Goal: Book appointment/travel/reservation

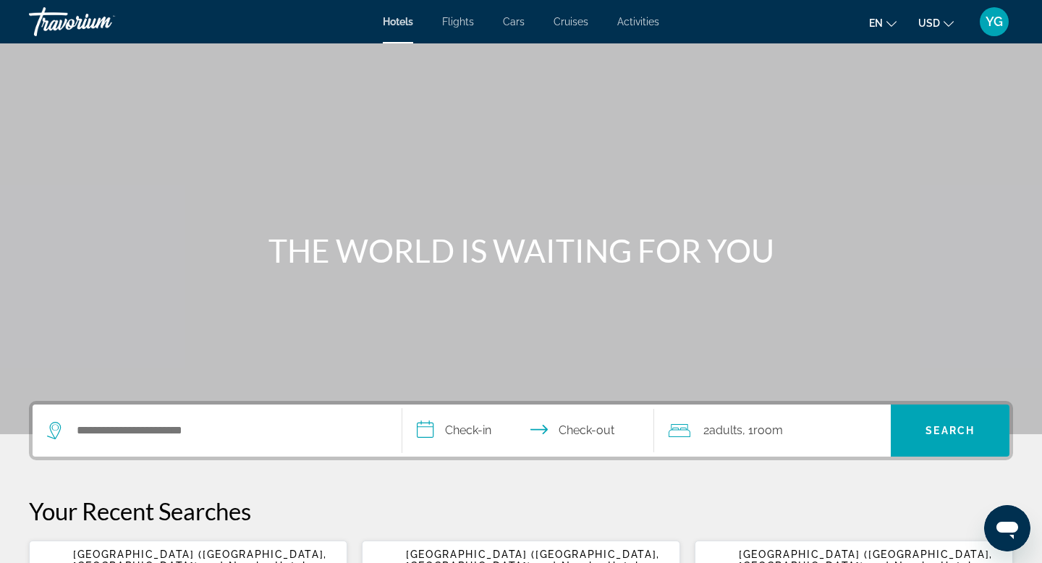
click at [451, 21] on span "Flights" at bounding box center [458, 22] width 32 height 12
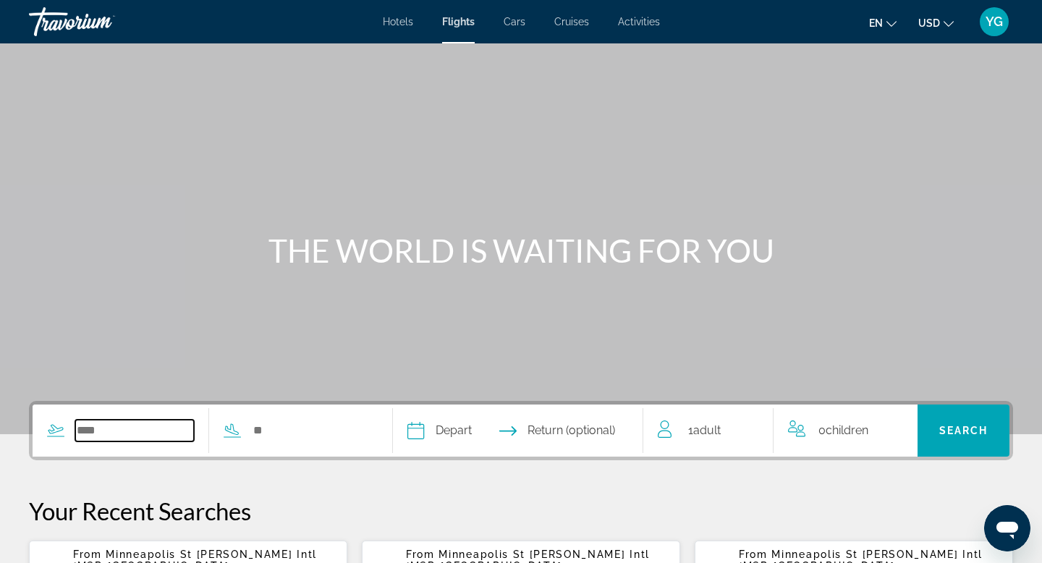
click at [99, 438] on input "Search widget" at bounding box center [134, 431] width 119 height 22
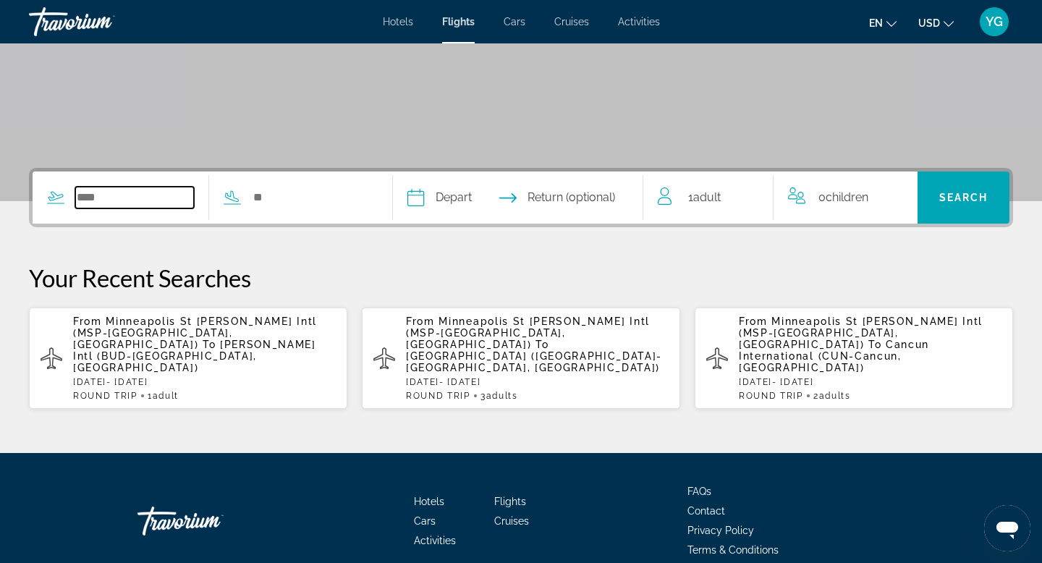
scroll to position [277, 0]
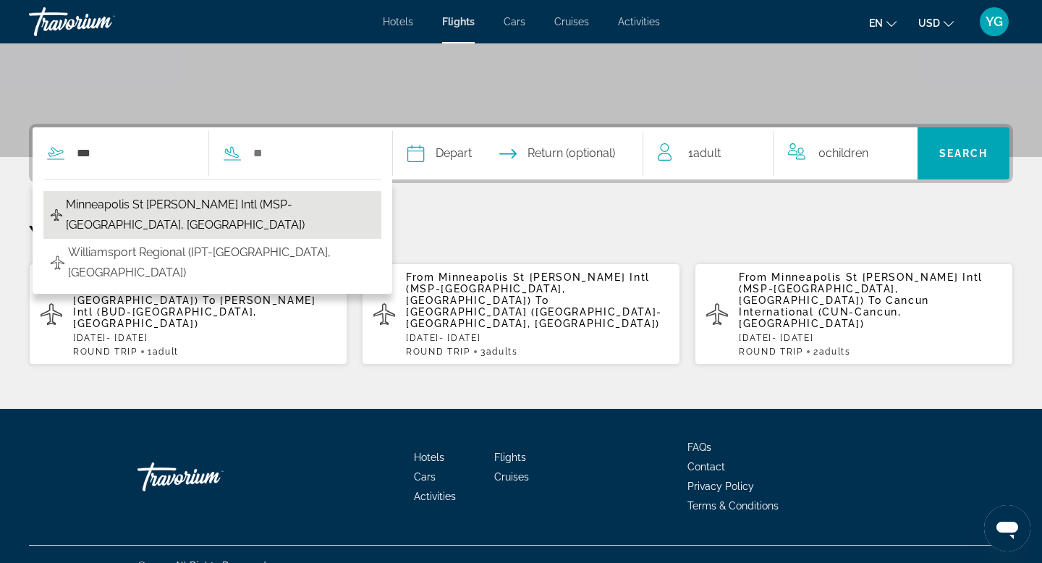
click at [305, 210] on span "Minneapolis St Paul Intl (MSP-Minneapolis, US)" at bounding box center [220, 215] width 308 height 41
type input "**********"
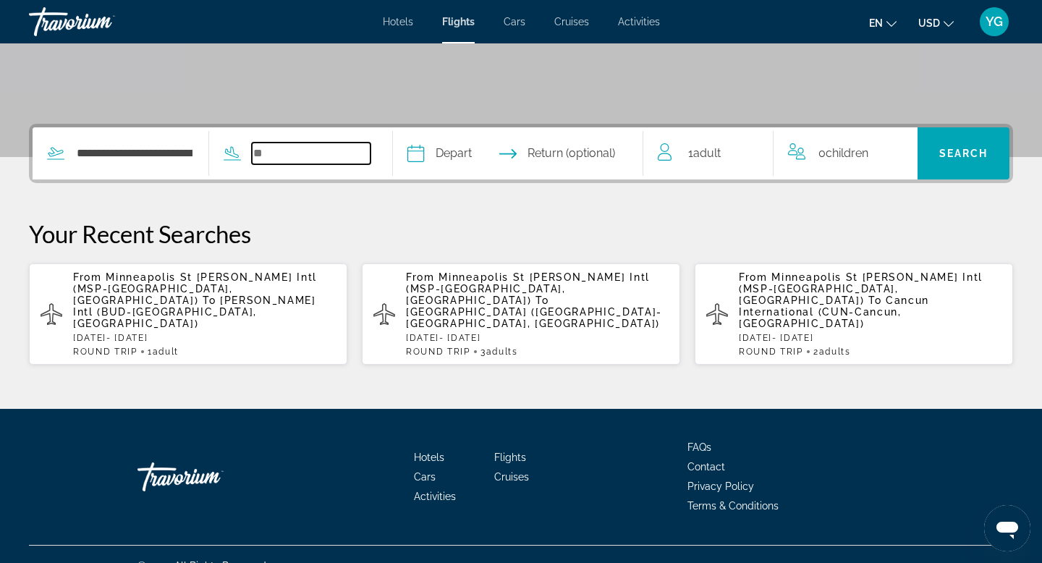
click at [295, 161] on input "Search widget" at bounding box center [311, 154] width 119 height 22
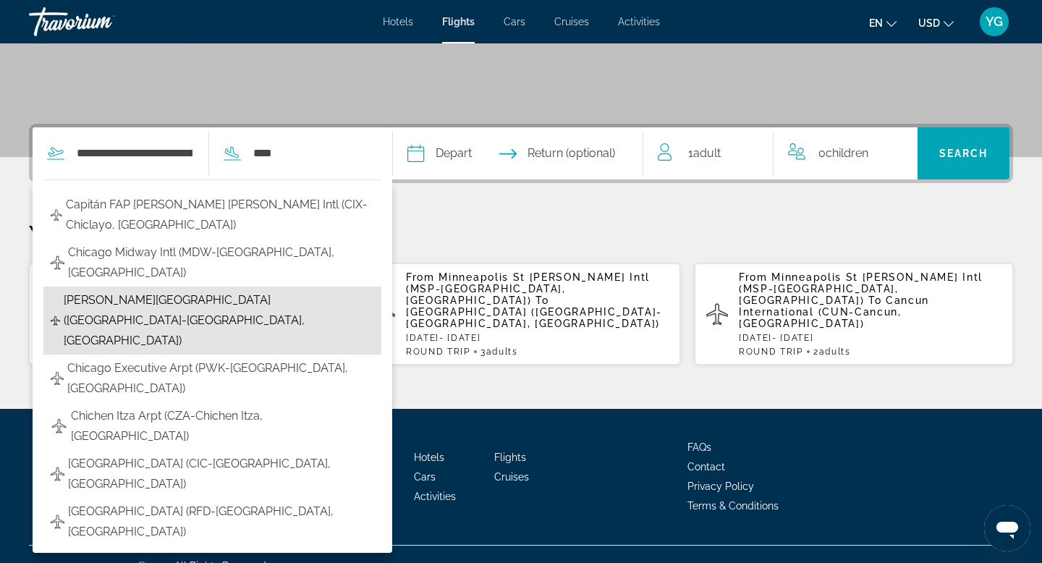
click at [250, 304] on span "O'Hare Intl Airport (ORD-Chicago, United States of America)" at bounding box center [219, 320] width 310 height 61
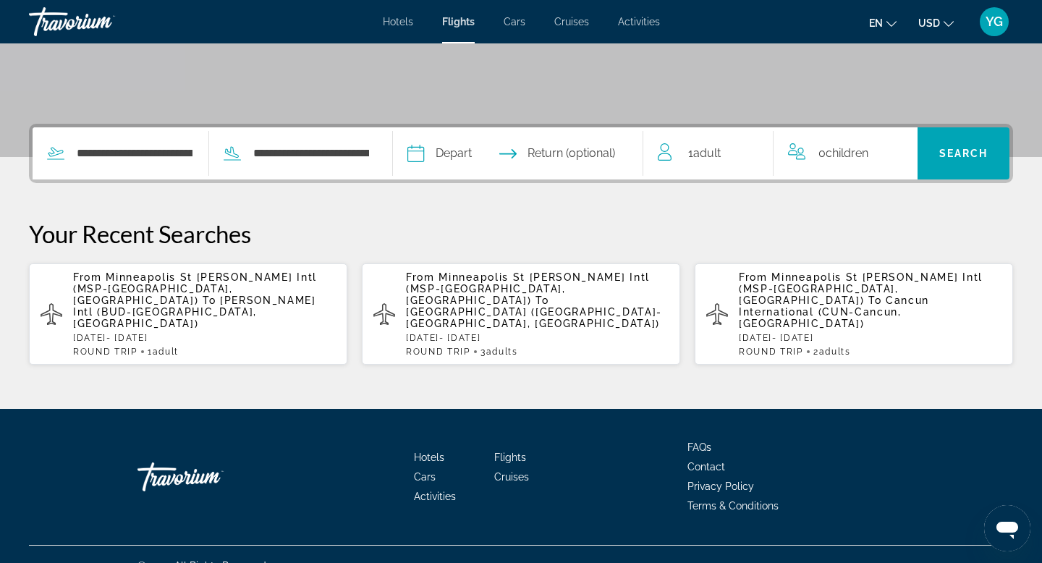
click at [470, 143] on input "Depart date" at bounding box center [466, 155] width 124 height 56
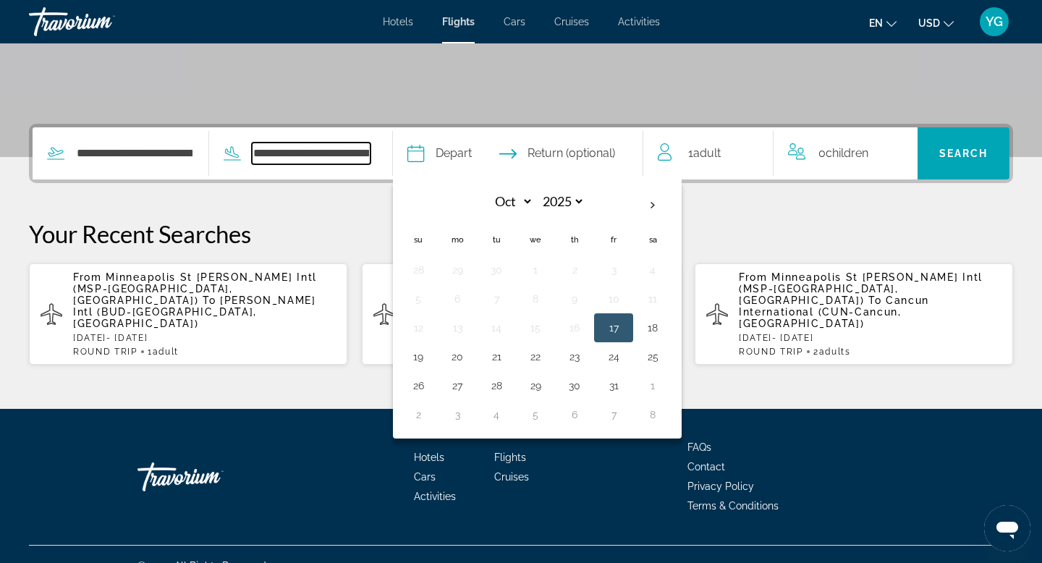
click at [365, 149] on input "**********" at bounding box center [311, 154] width 119 height 22
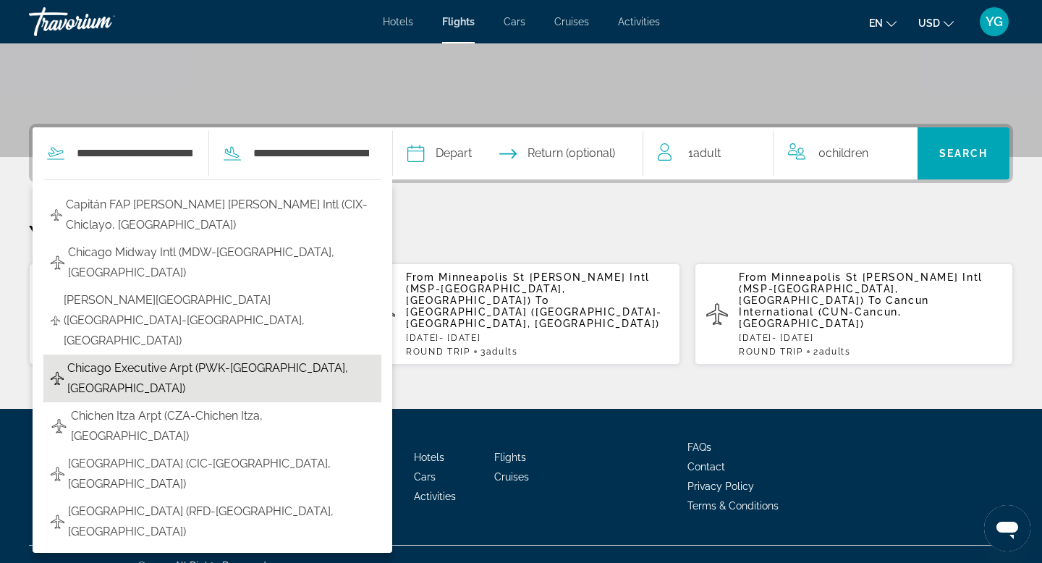
click at [167, 358] on span "Chicago Executive Arpt (PWK-Chicago, United States of America)" at bounding box center [220, 378] width 307 height 41
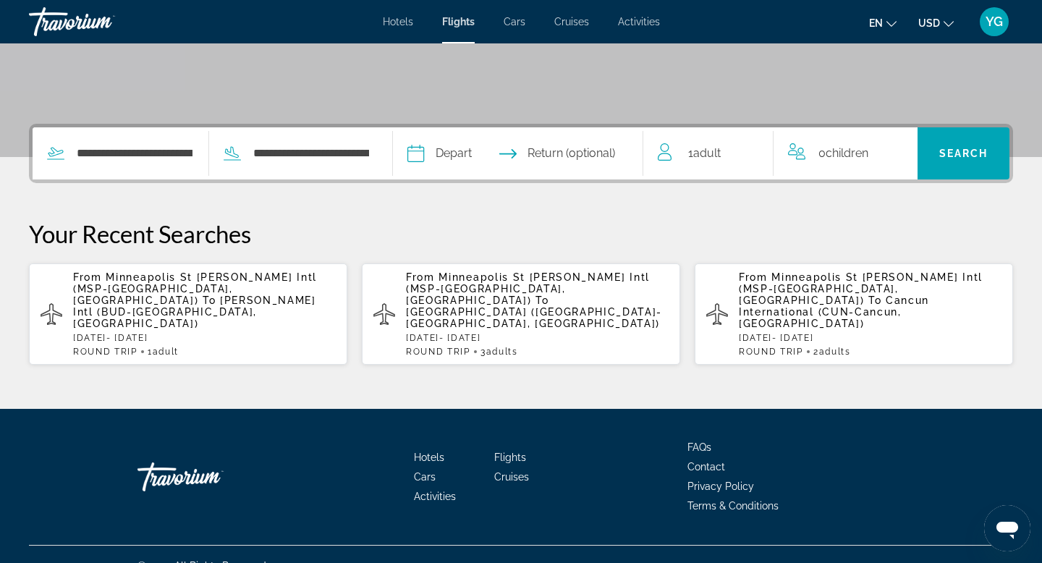
click at [455, 151] on input "Depart date" at bounding box center [466, 155] width 124 height 56
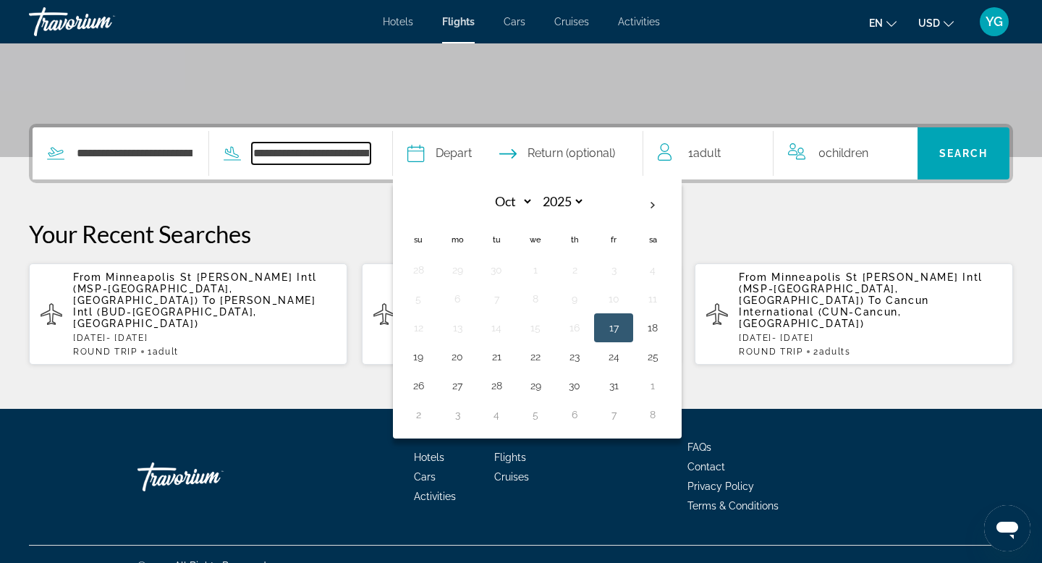
click at [330, 158] on input "**********" at bounding box center [311, 154] width 119 height 22
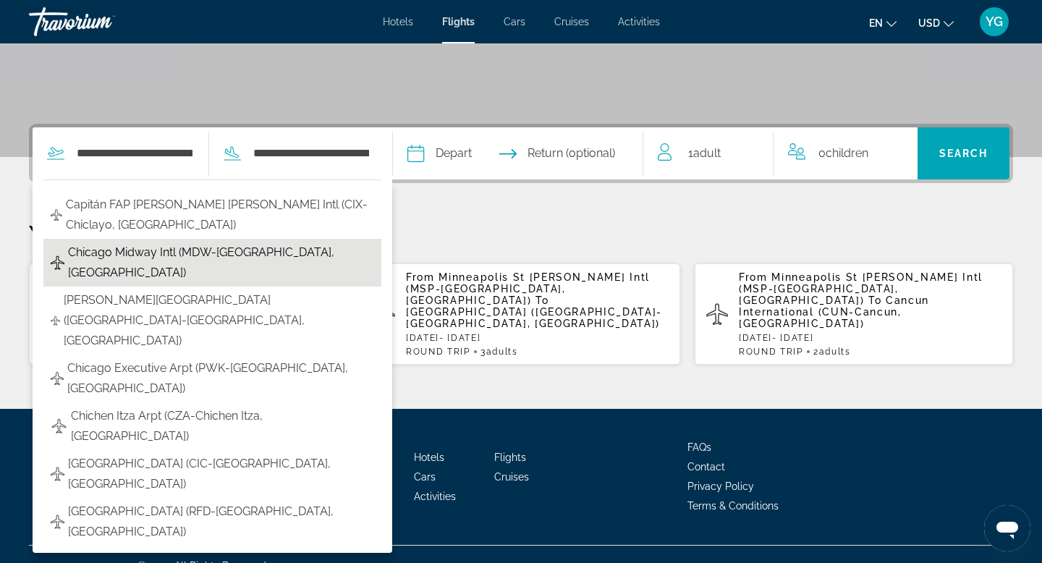
click at [247, 263] on span "Chicago Midway Intl (MDW-Chicago, United States of America)" at bounding box center [221, 262] width 306 height 41
type input "**********"
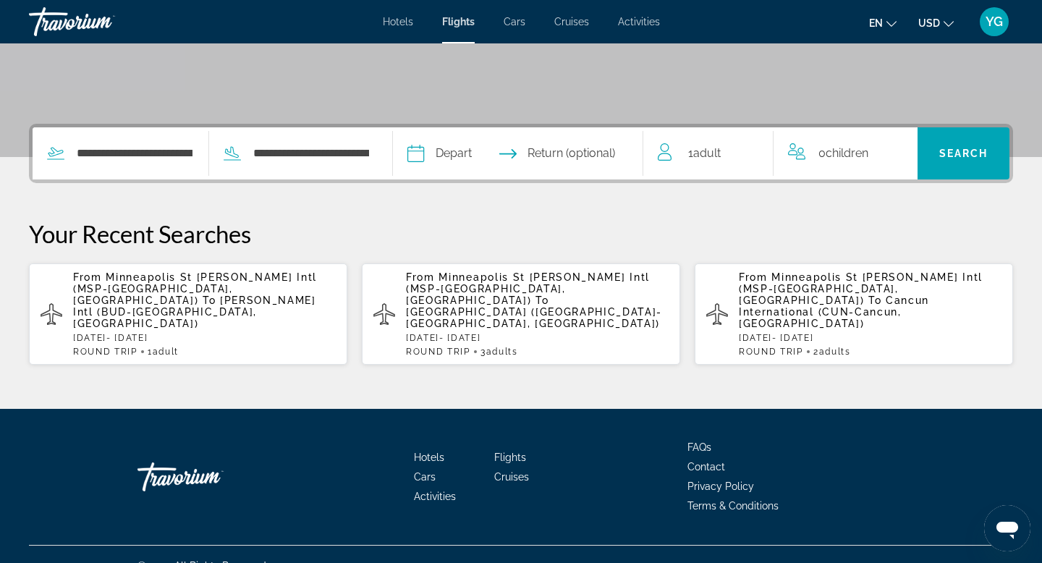
click at [466, 150] on input "Depart date" at bounding box center [466, 155] width 124 height 56
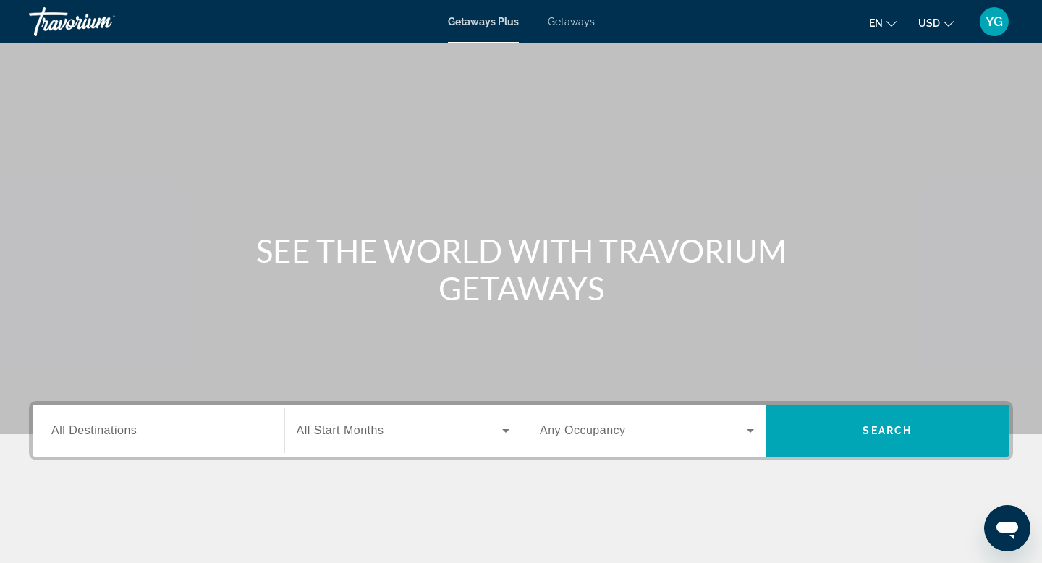
click at [558, 22] on span "Getaways" at bounding box center [571, 22] width 47 height 12
click at [181, 443] on div "Search widget" at bounding box center [158, 430] width 214 height 41
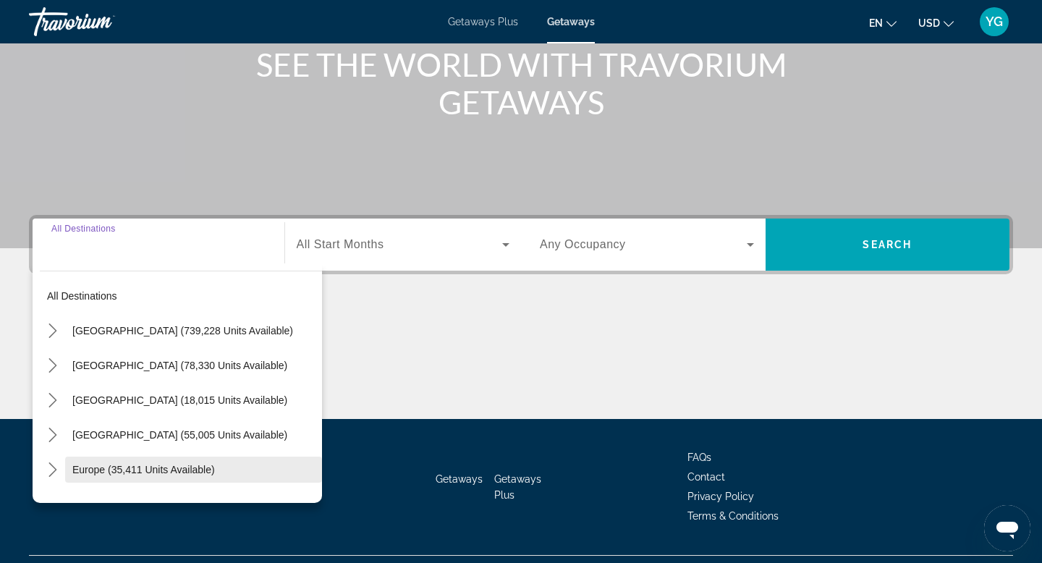
scroll to position [219, 0]
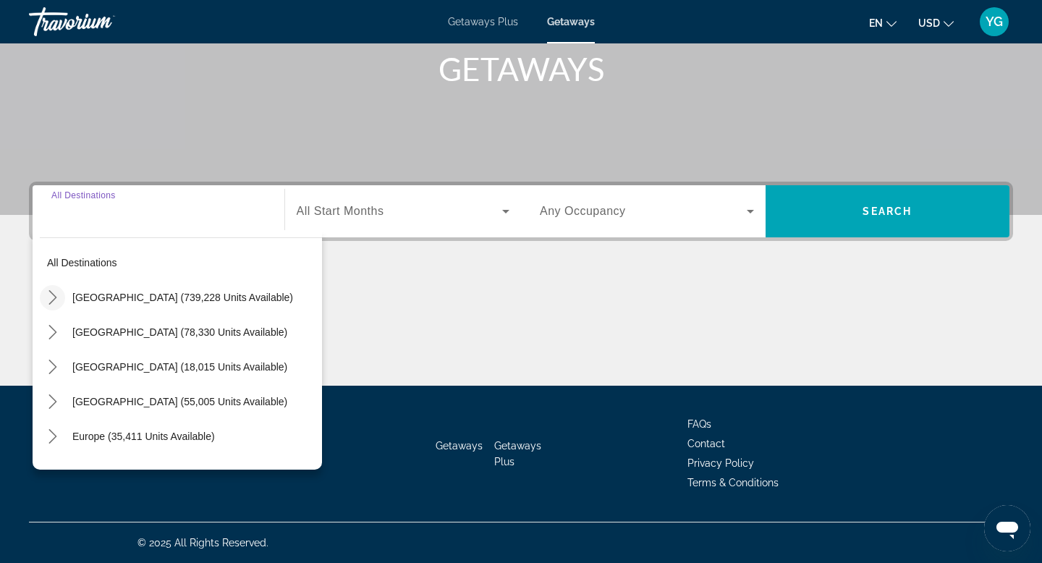
click at [51, 297] on icon "Toggle United States (739,228 units available) submenu" at bounding box center [53, 297] width 14 height 14
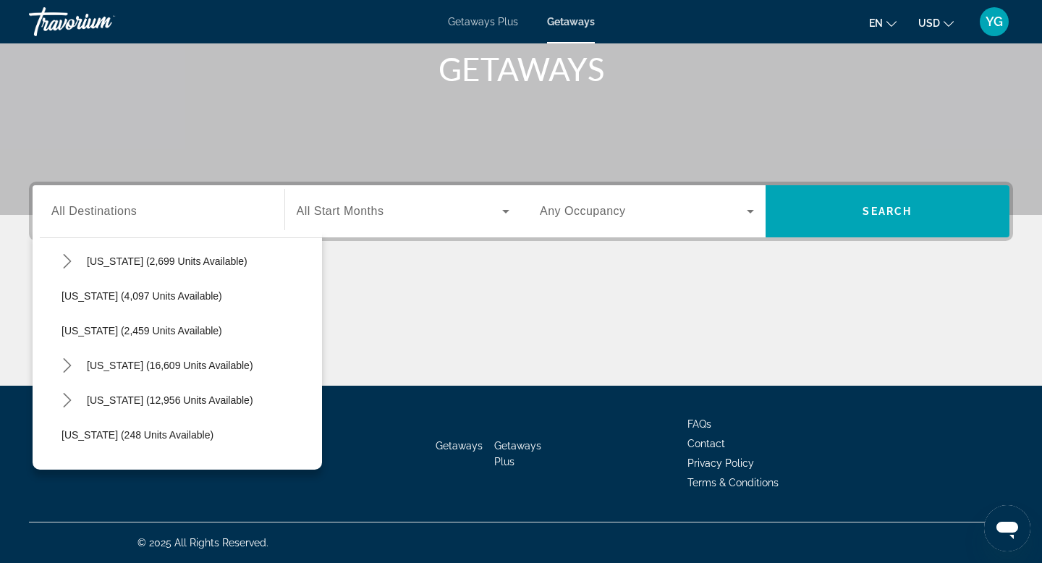
scroll to position [907, 0]
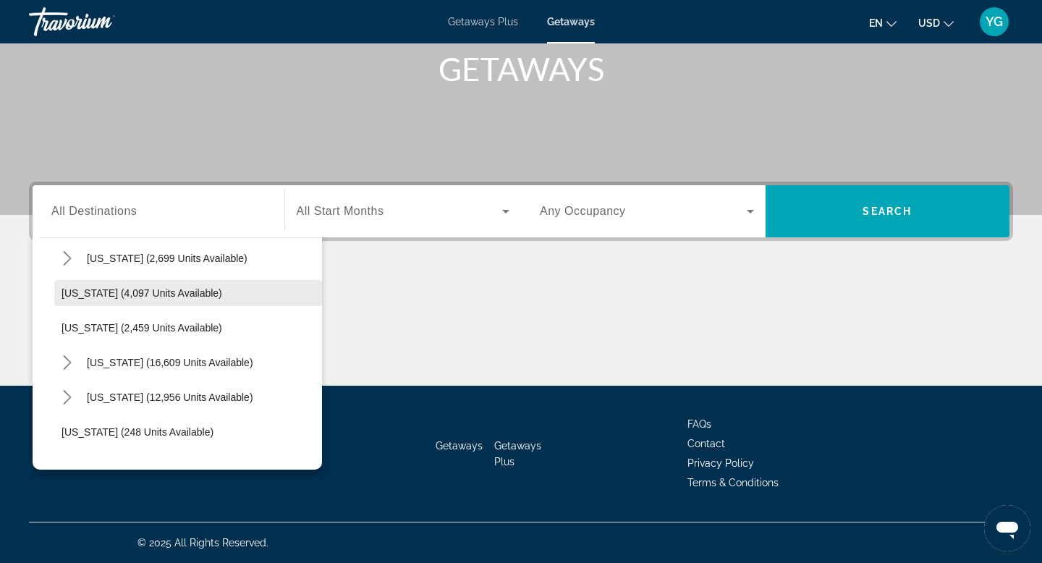
click at [109, 289] on span "[US_STATE] (4,097 units available)" at bounding box center [141, 293] width 161 height 12
type input "**********"
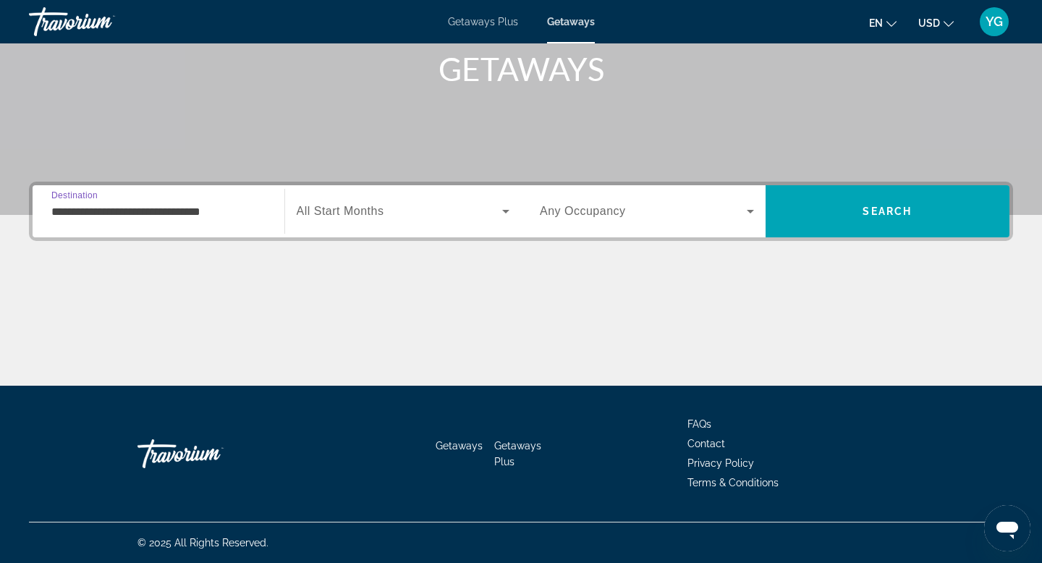
click at [446, 206] on span "Search widget" at bounding box center [400, 211] width 206 height 17
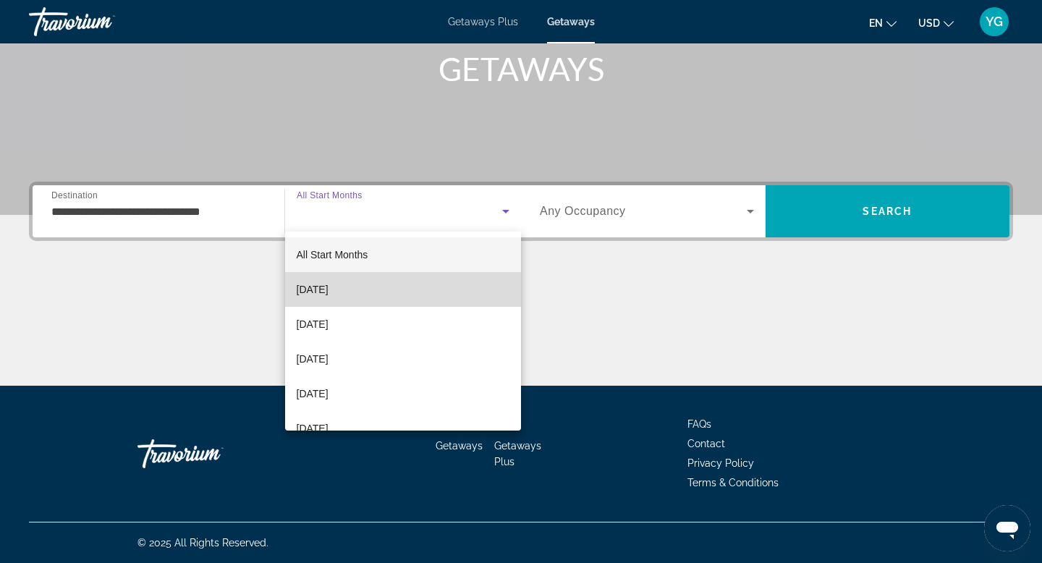
click at [328, 288] on span "[DATE]" at bounding box center [313, 289] width 32 height 17
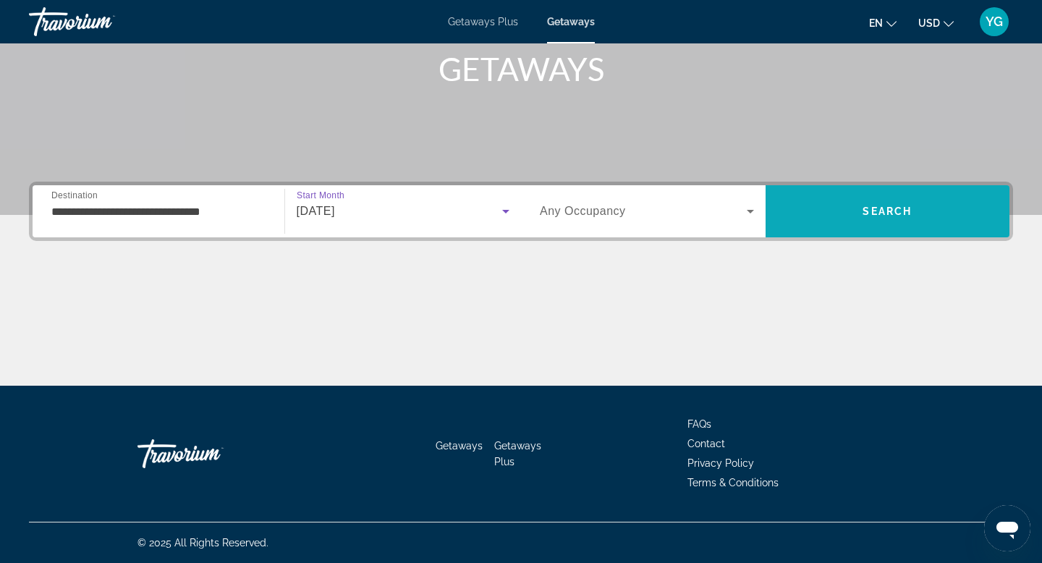
click at [849, 211] on span "Search" at bounding box center [887, 211] width 245 height 35
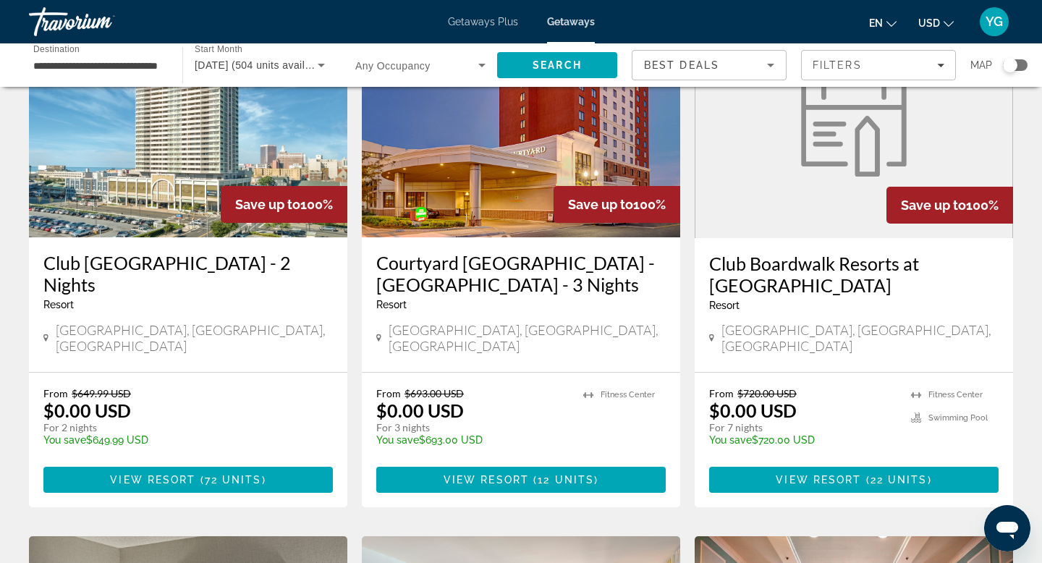
scroll to position [128, 0]
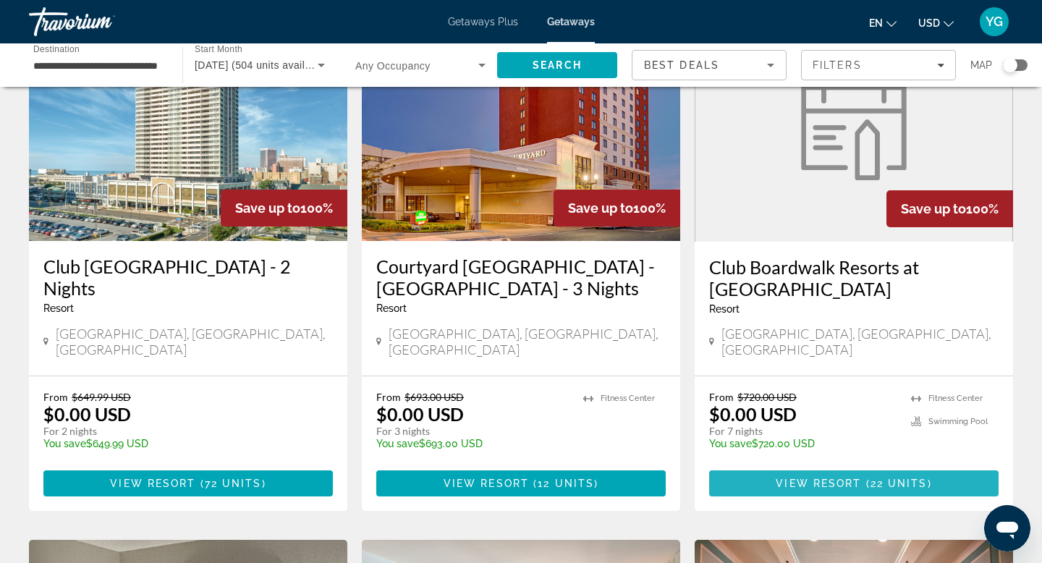
click at [833, 473] on span "Main content" at bounding box center [853, 483] width 289 height 35
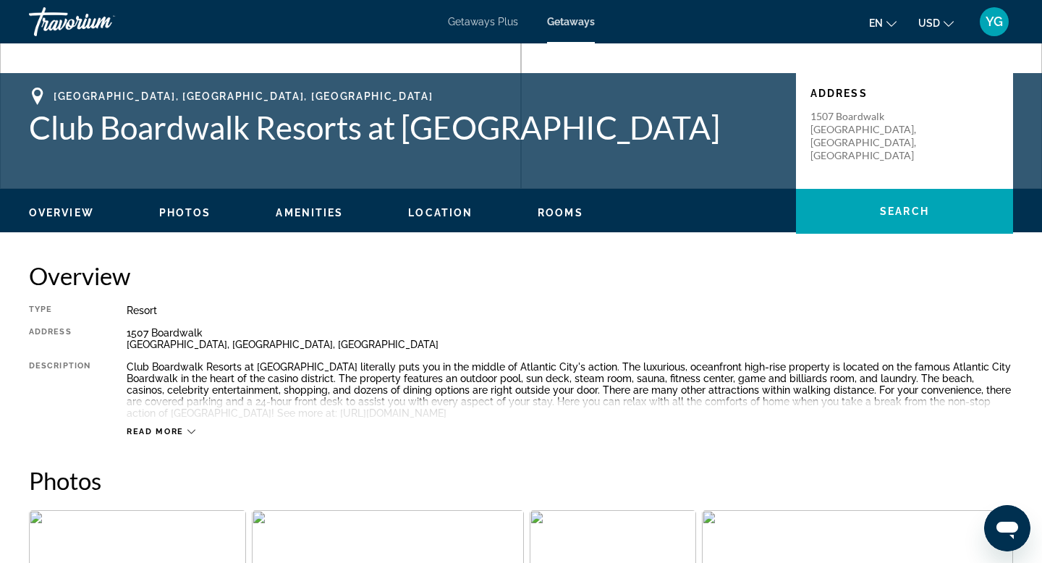
scroll to position [313, 0]
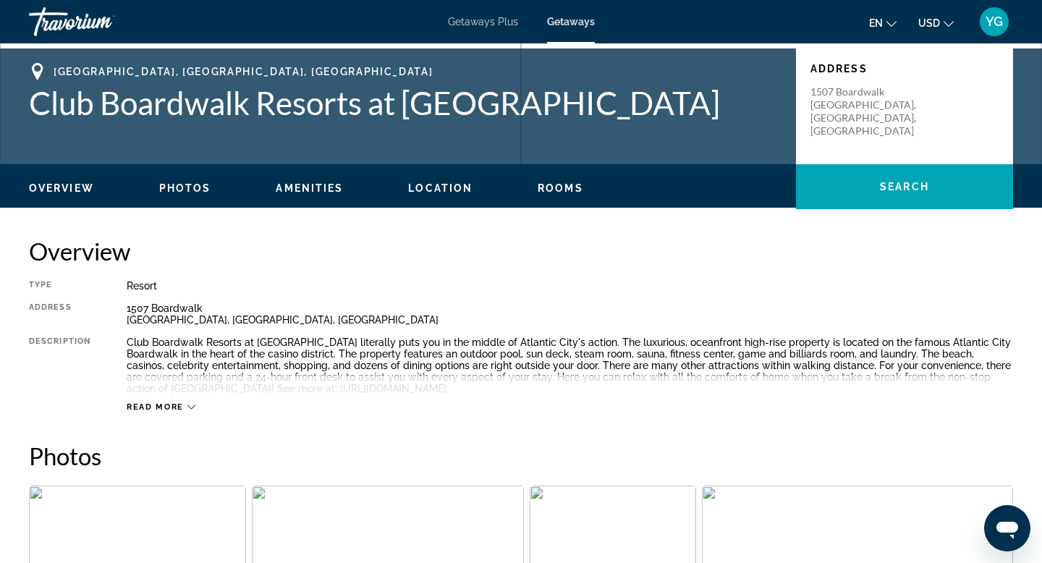
click at [186, 411] on div "Read more" at bounding box center [161, 406] width 69 height 9
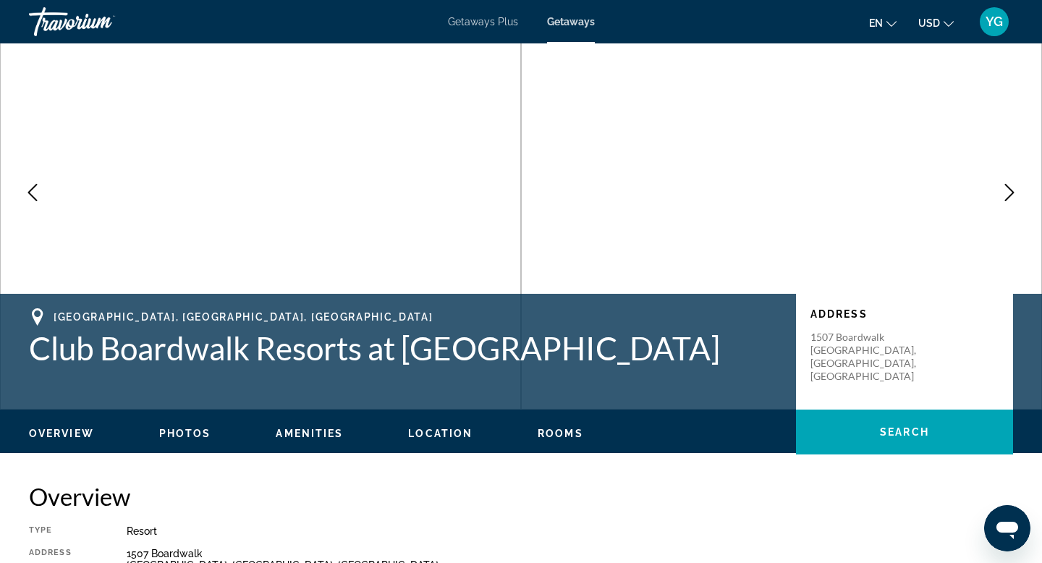
scroll to position [0, 0]
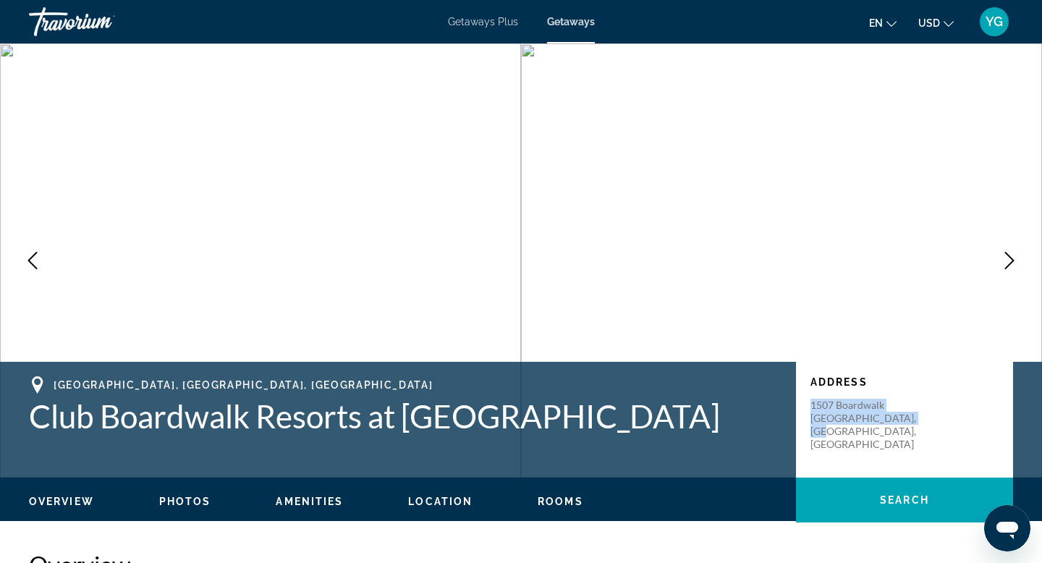
drag, startPoint x: 812, startPoint y: 405, endPoint x: 926, endPoint y: 433, distance: 117.7
click at [926, 433] on div "Address [GEOGRAPHIC_DATA], [GEOGRAPHIC_DATA]" at bounding box center [904, 420] width 217 height 116
copy p "1507 Boardwalk [GEOGRAPHIC_DATA], [GEOGRAPHIC_DATA], [GEOGRAPHIC_DATA]"
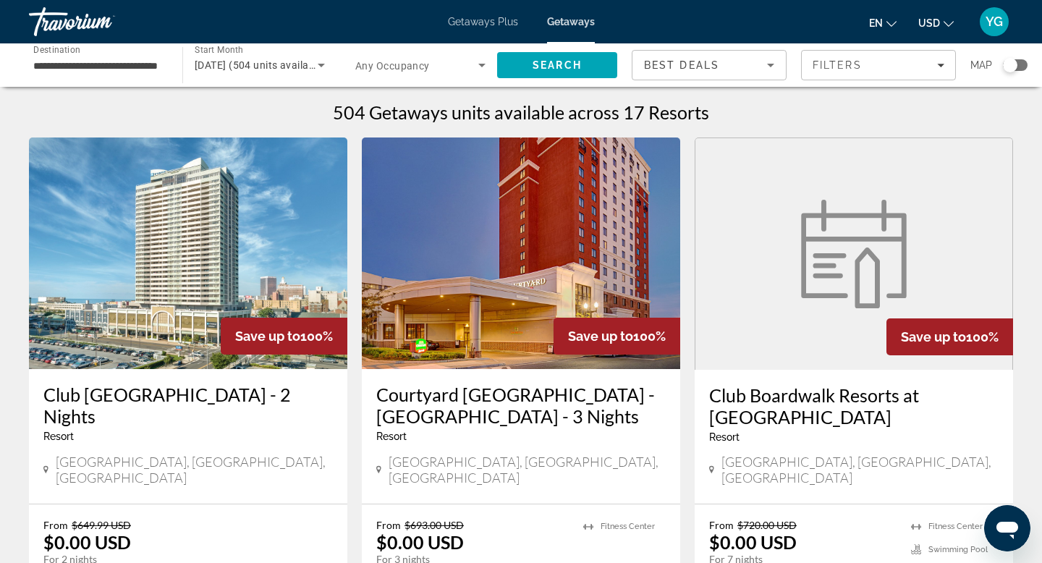
click at [446, 67] on span "Search widget" at bounding box center [416, 64] width 123 height 17
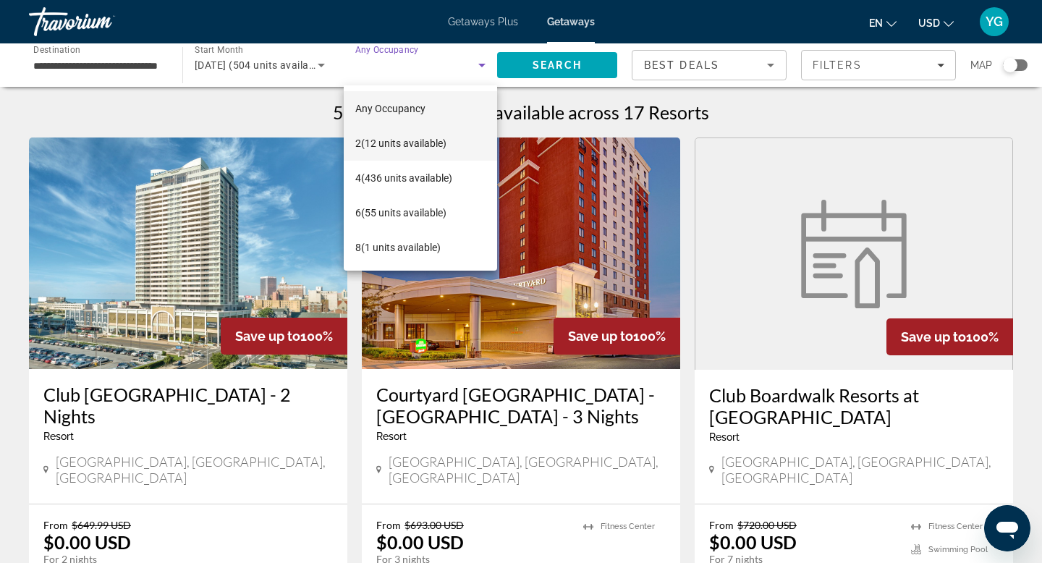
click at [381, 144] on span "2 (12 units available)" at bounding box center [400, 143] width 91 height 17
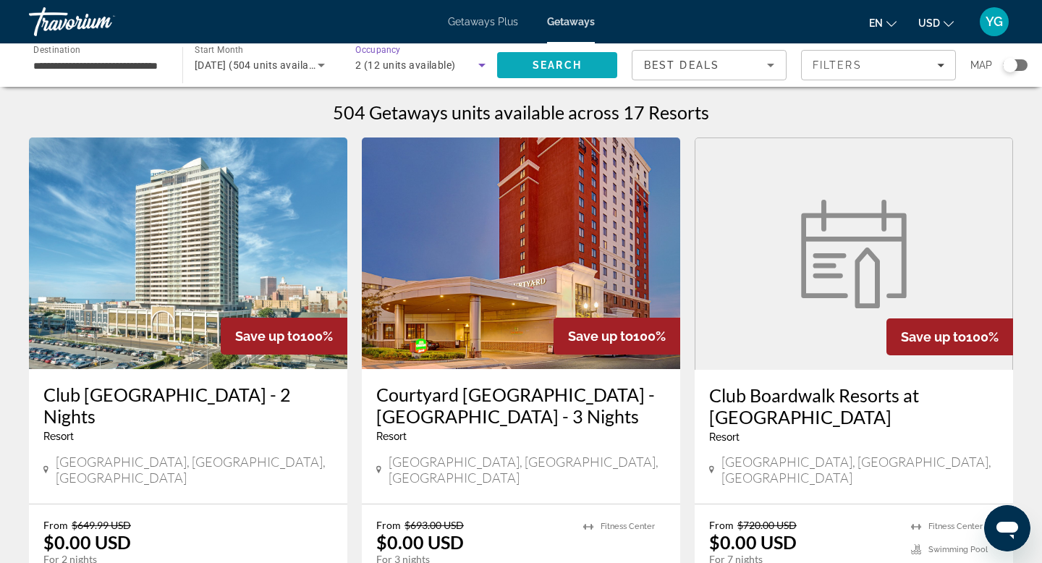
click at [590, 63] on span "Search" at bounding box center [557, 65] width 120 height 35
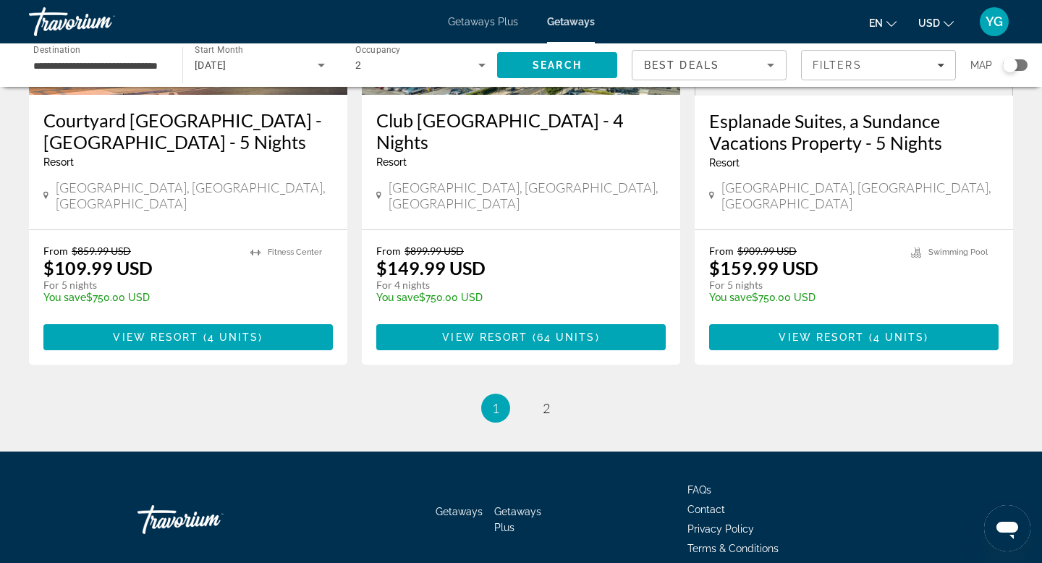
scroll to position [1866, 0]
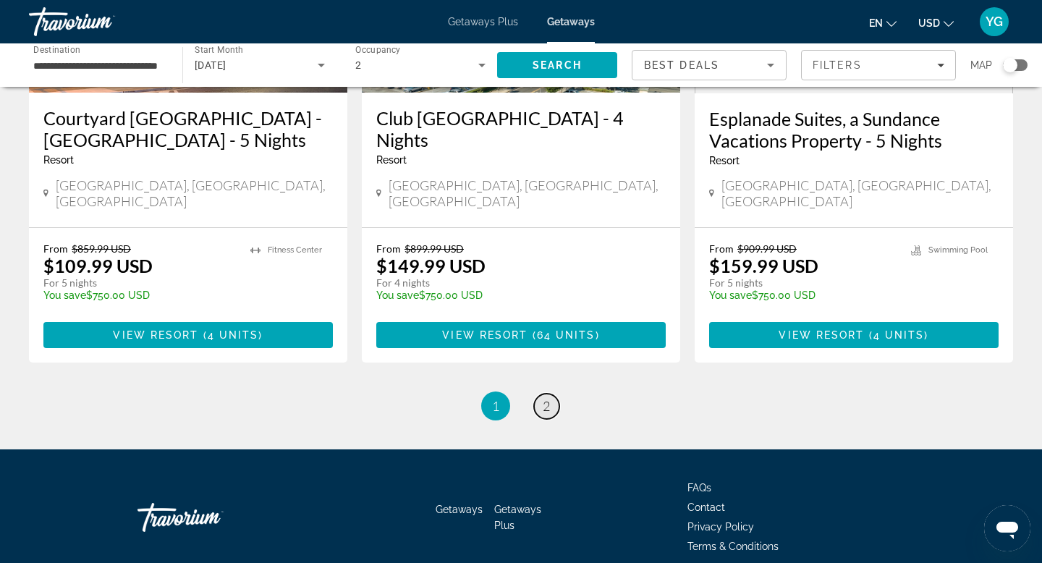
click at [547, 398] on span "2" at bounding box center [546, 406] width 7 height 16
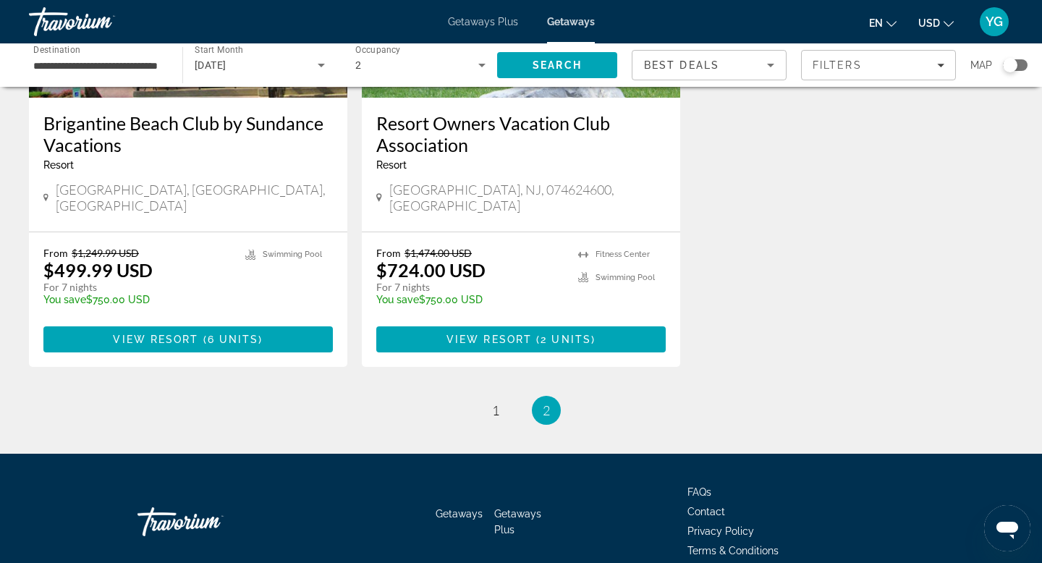
scroll to position [837, 0]
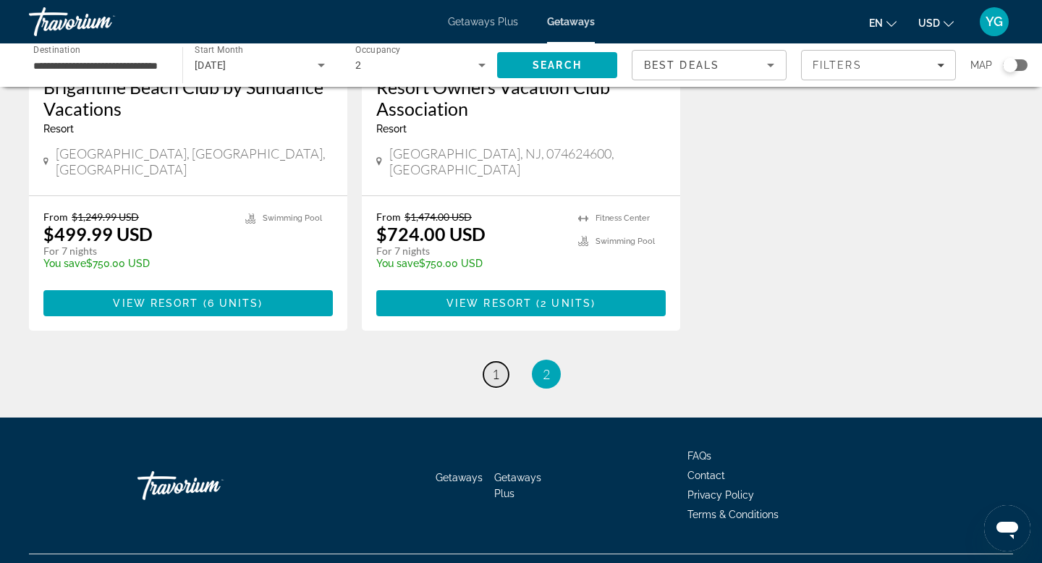
click at [498, 366] on span "1" at bounding box center [495, 374] width 7 height 16
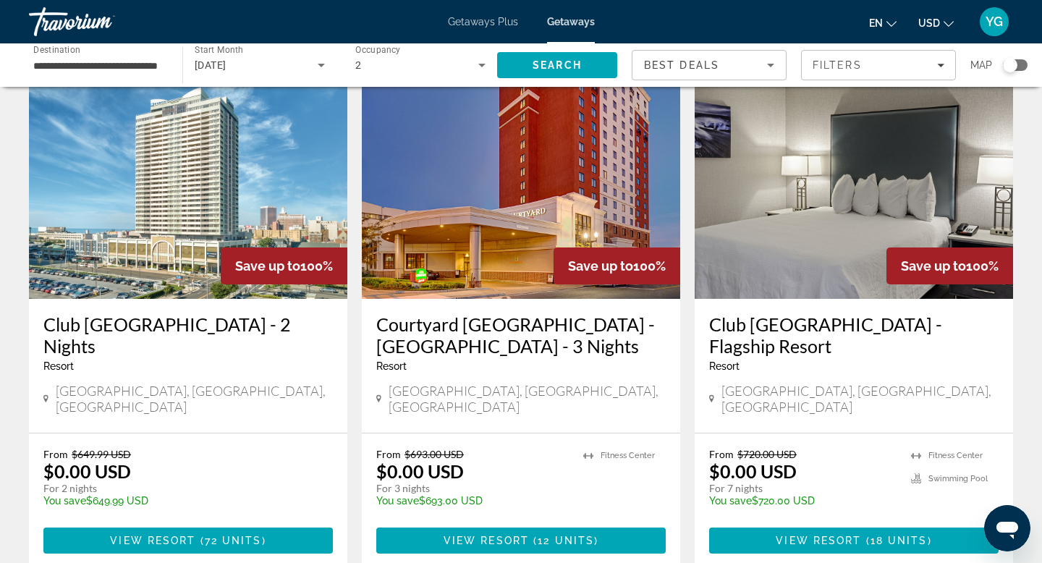
scroll to position [68, 0]
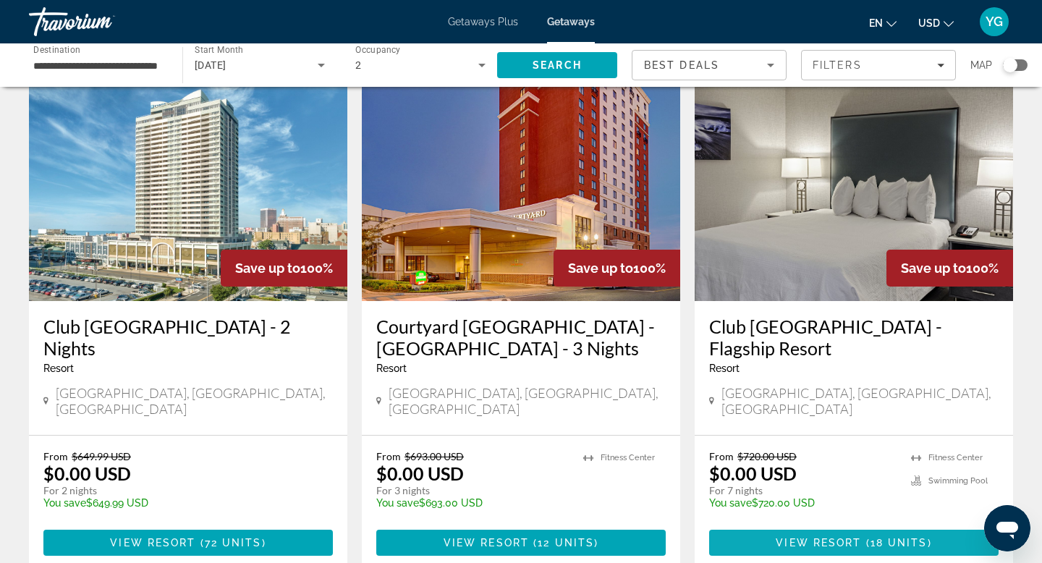
click at [882, 532] on span "Main content" at bounding box center [853, 542] width 289 height 35
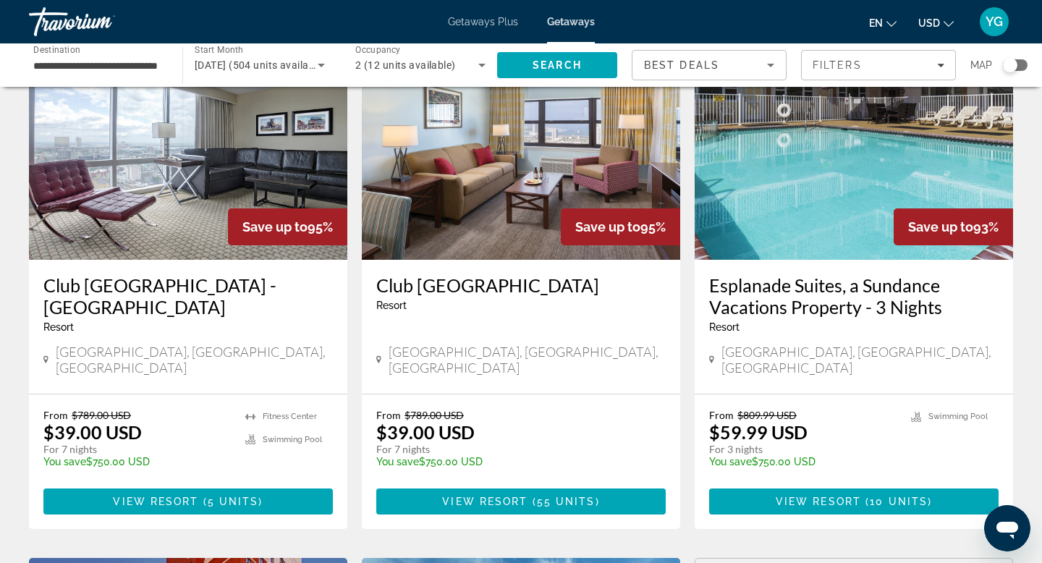
scroll to position [1168, 0]
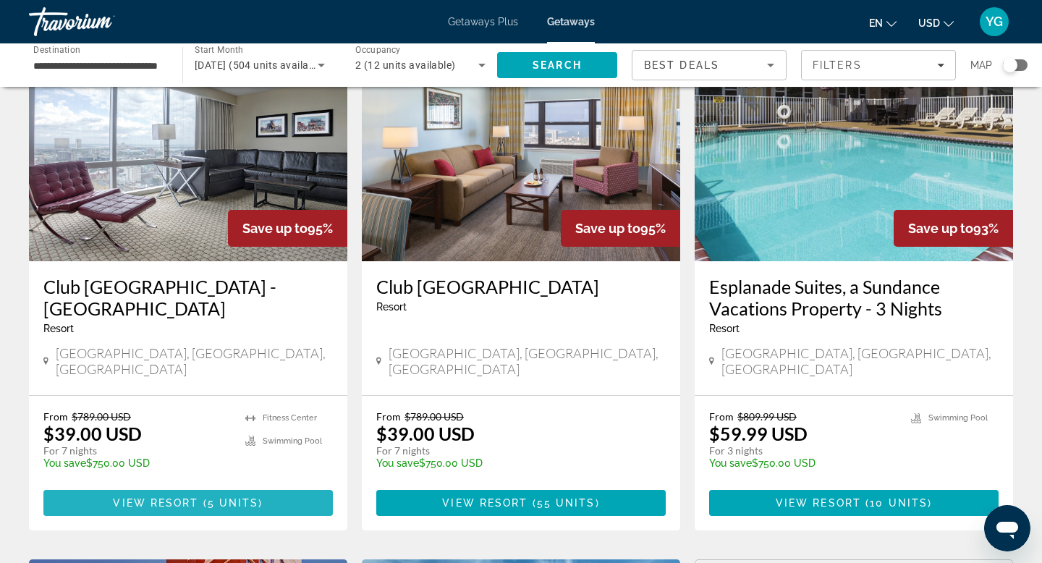
click at [262, 485] on span "Main content" at bounding box center [187, 502] width 289 height 35
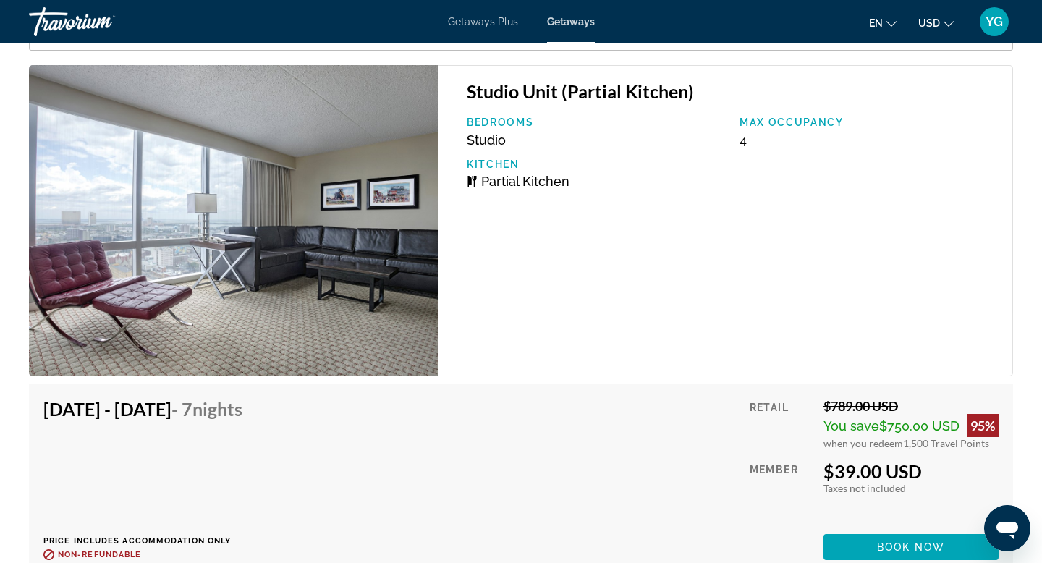
scroll to position [2822, 0]
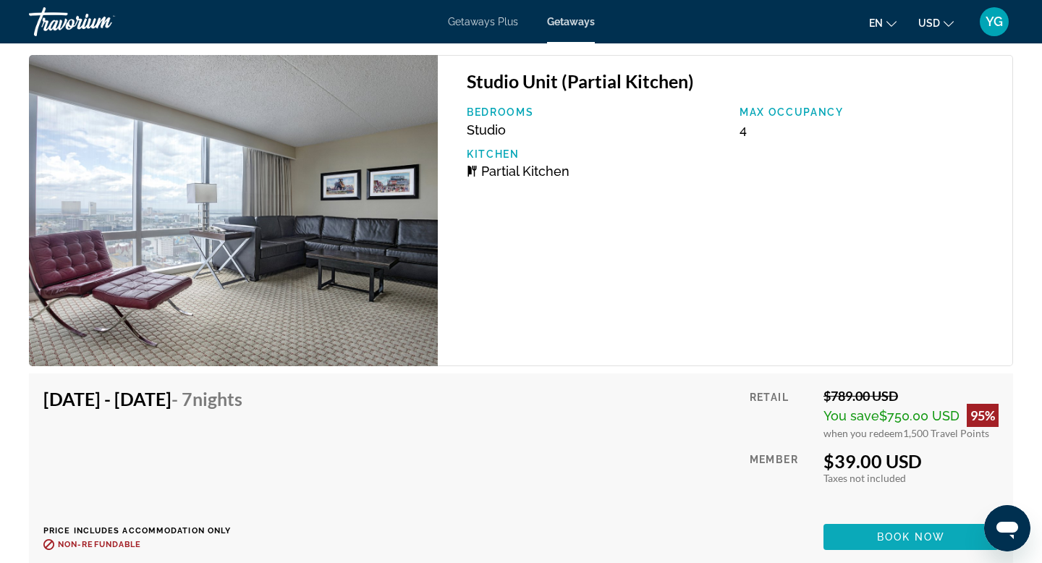
click at [933, 541] on span "Book now" at bounding box center [911, 537] width 69 height 12
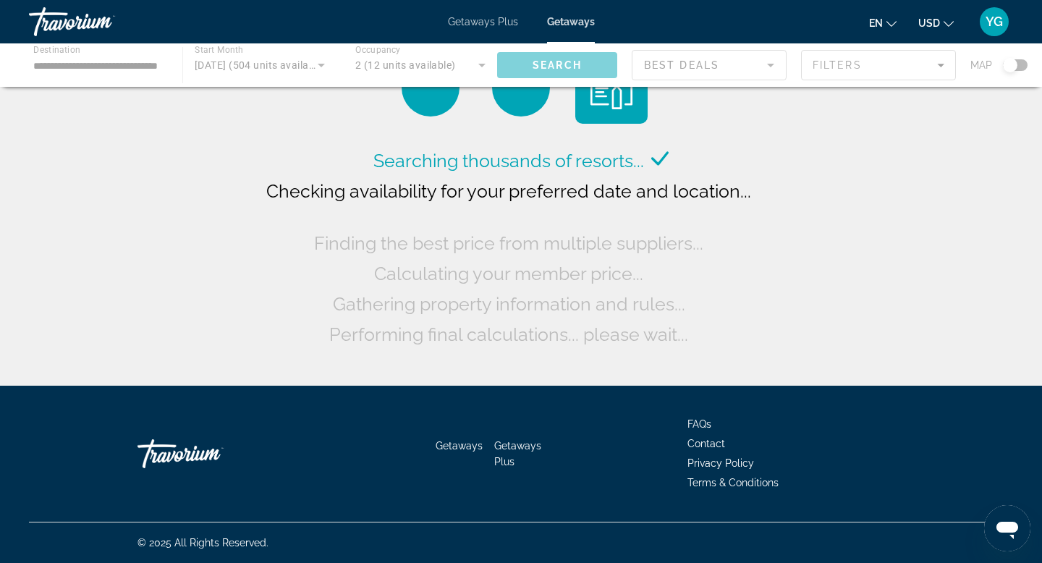
click at [577, 22] on span "Getaways" at bounding box center [571, 22] width 48 height 12
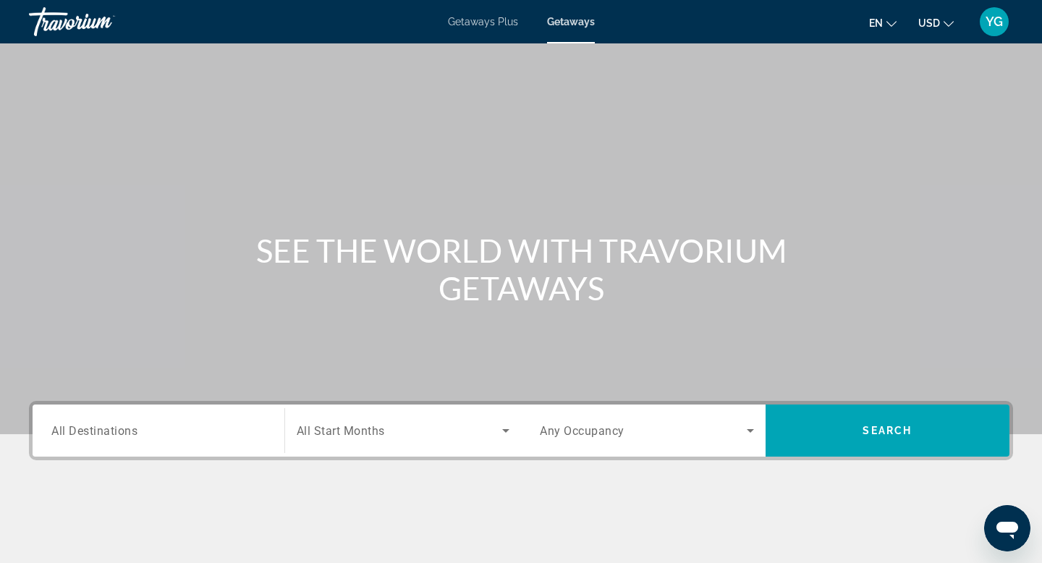
click at [124, 422] on div "Destination All Destinations" at bounding box center [158, 430] width 214 height 41
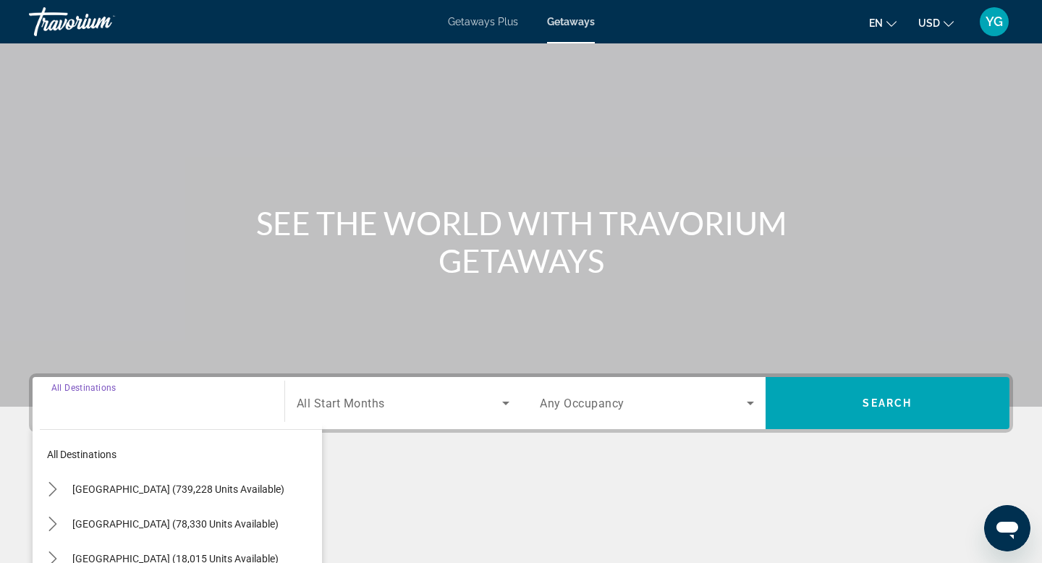
scroll to position [219, 0]
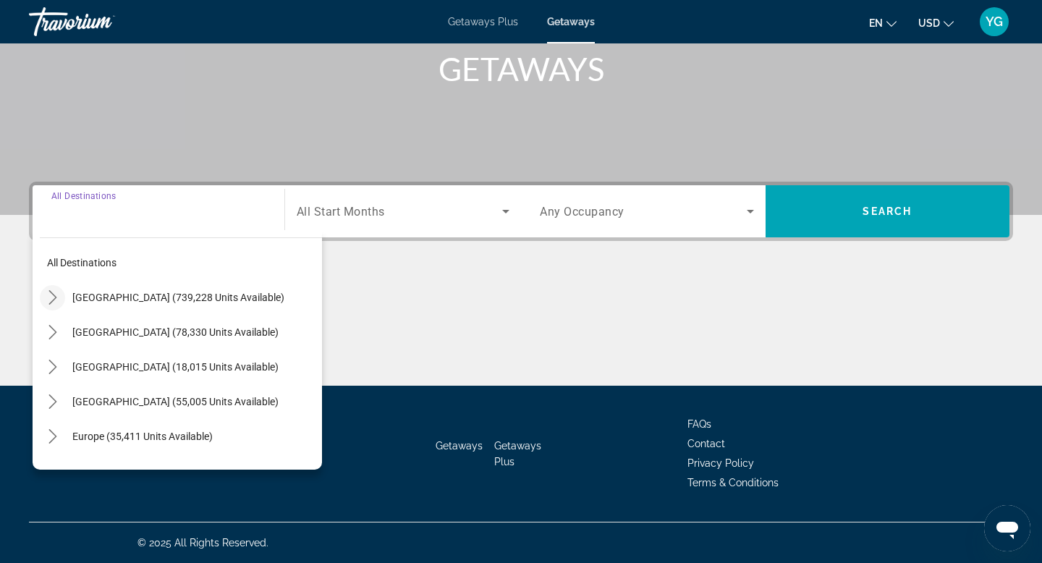
click at [56, 297] on icon "Toggle United States (739,228 units available) submenu" at bounding box center [52, 297] width 8 height 14
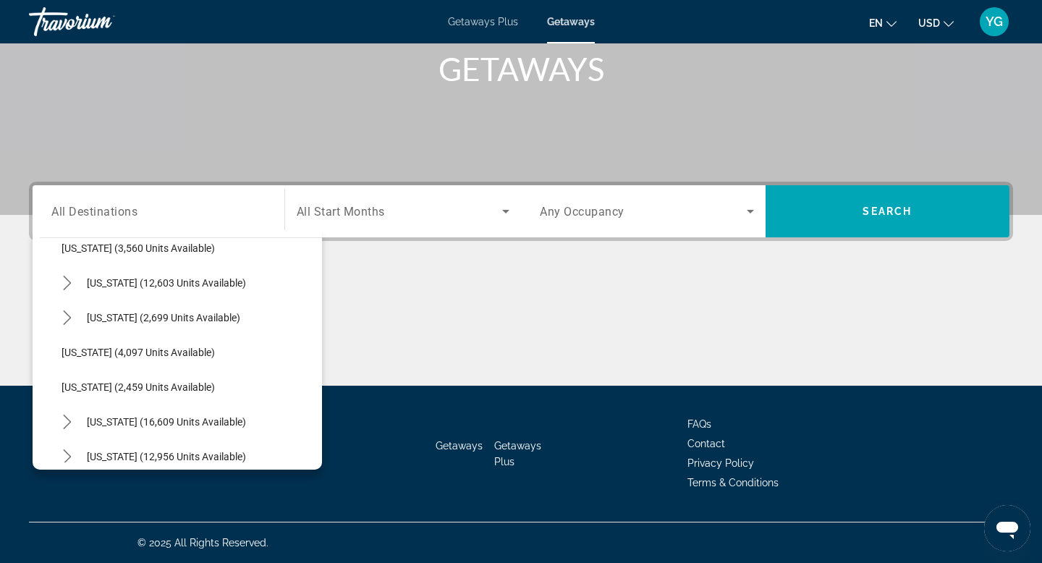
scroll to position [849, 0]
click at [126, 420] on span "[US_STATE] (16,609 units available)" at bounding box center [166, 421] width 159 height 12
type input "**********"
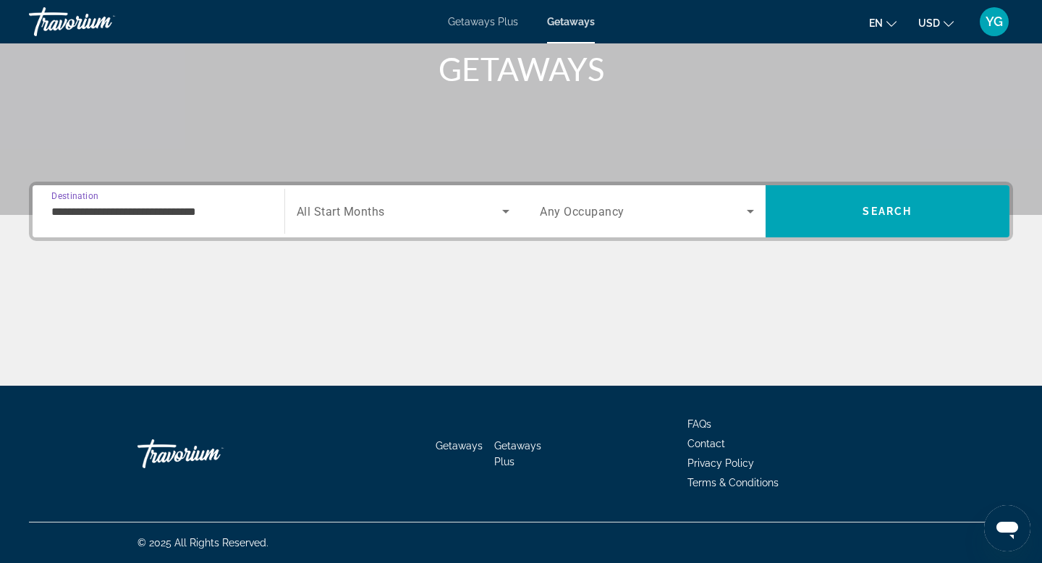
click at [396, 200] on div "Search widget" at bounding box center [403, 211] width 213 height 41
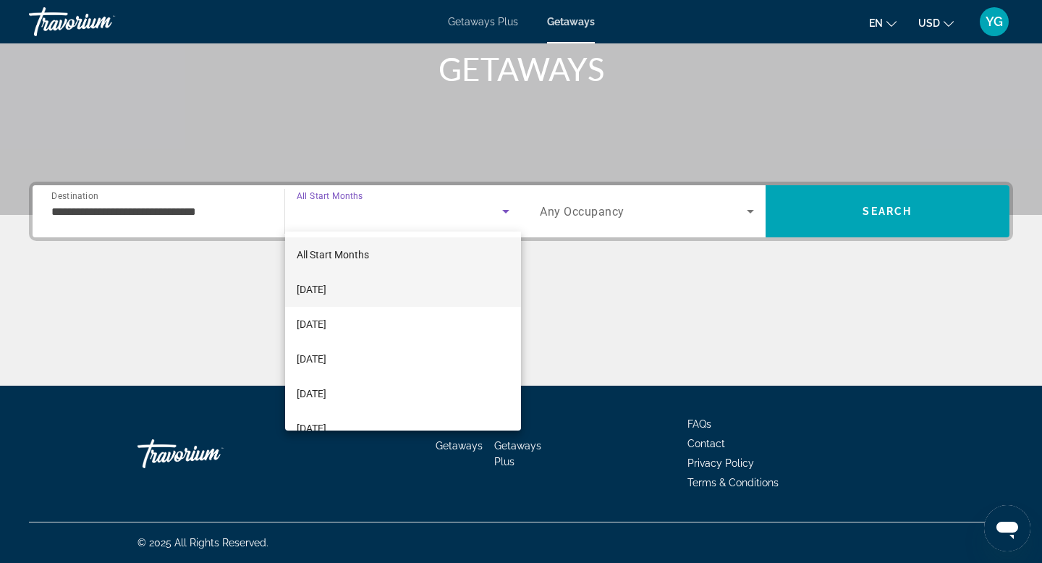
click at [326, 296] on span "[DATE]" at bounding box center [312, 289] width 30 height 17
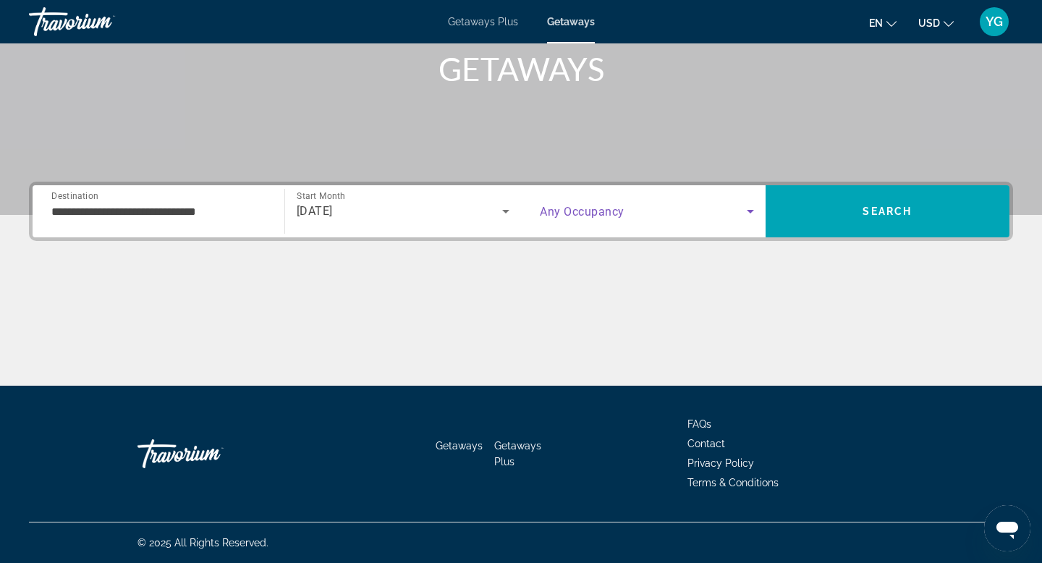
click at [729, 207] on span "Search widget" at bounding box center [643, 211] width 207 height 17
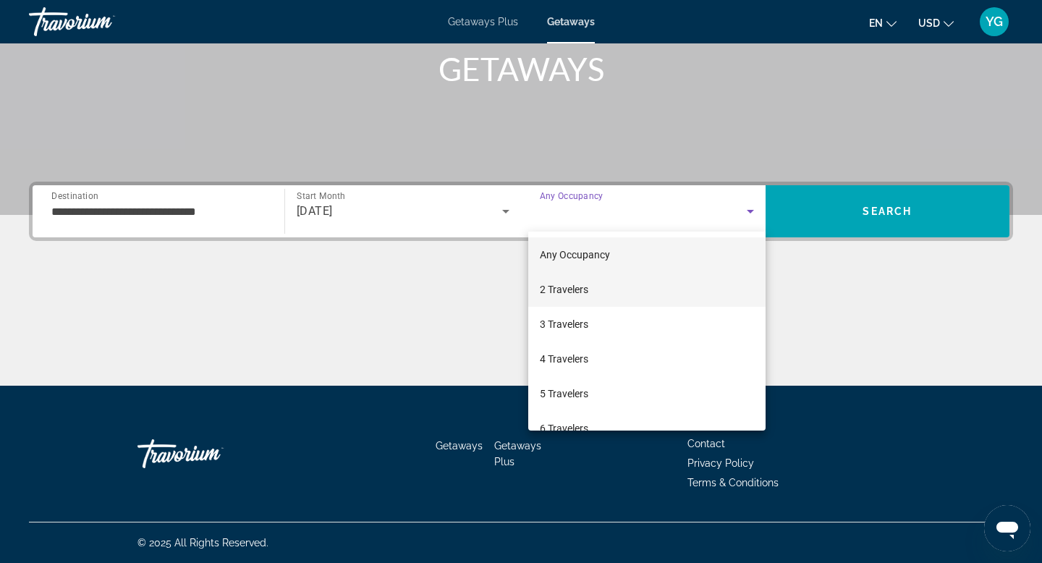
click at [575, 290] on span "2 Travelers" at bounding box center [564, 289] width 48 height 17
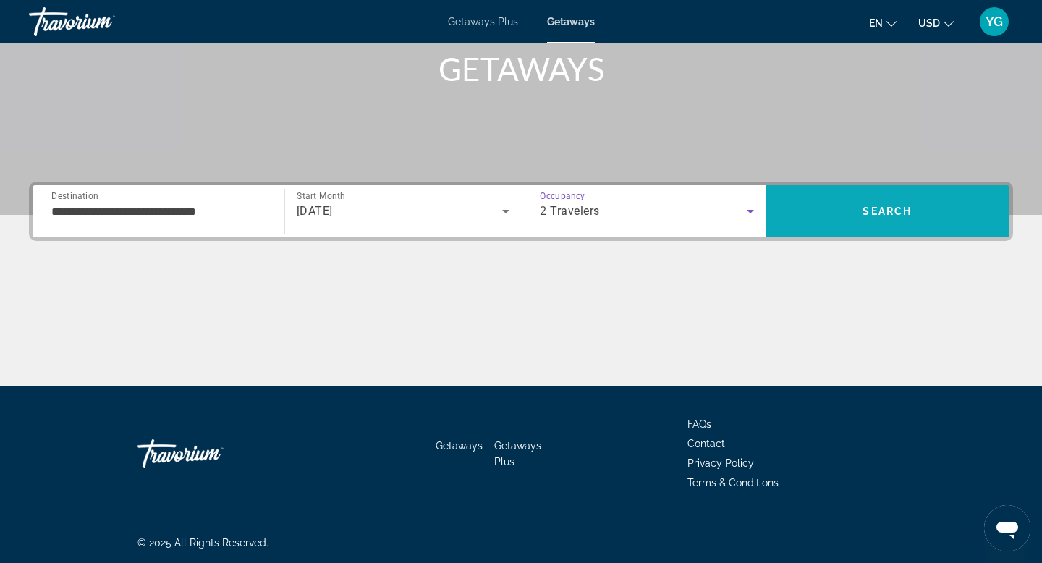
click at [908, 208] on span "Search" at bounding box center [886, 211] width 49 height 12
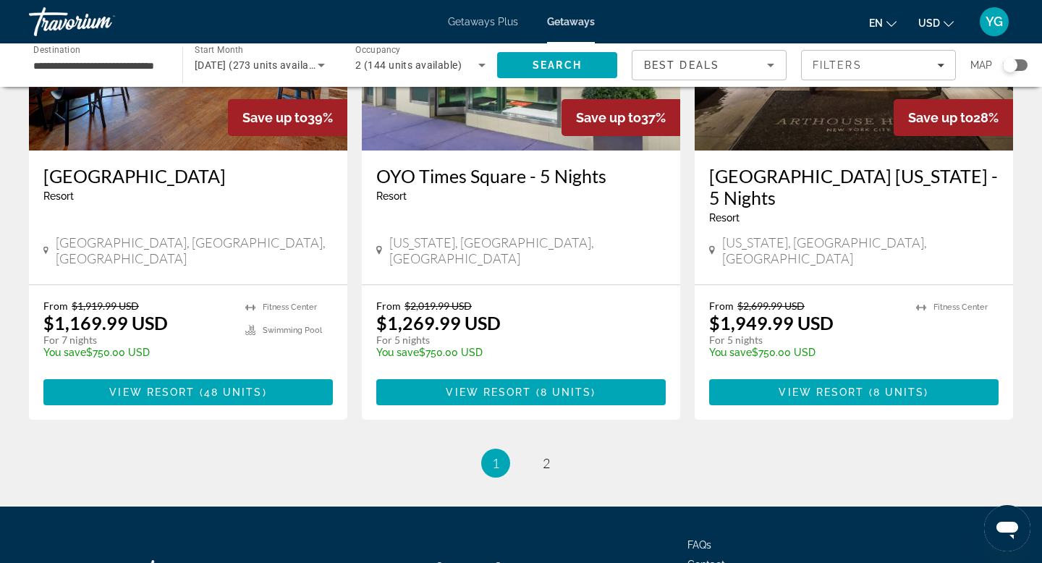
scroll to position [1821, 0]
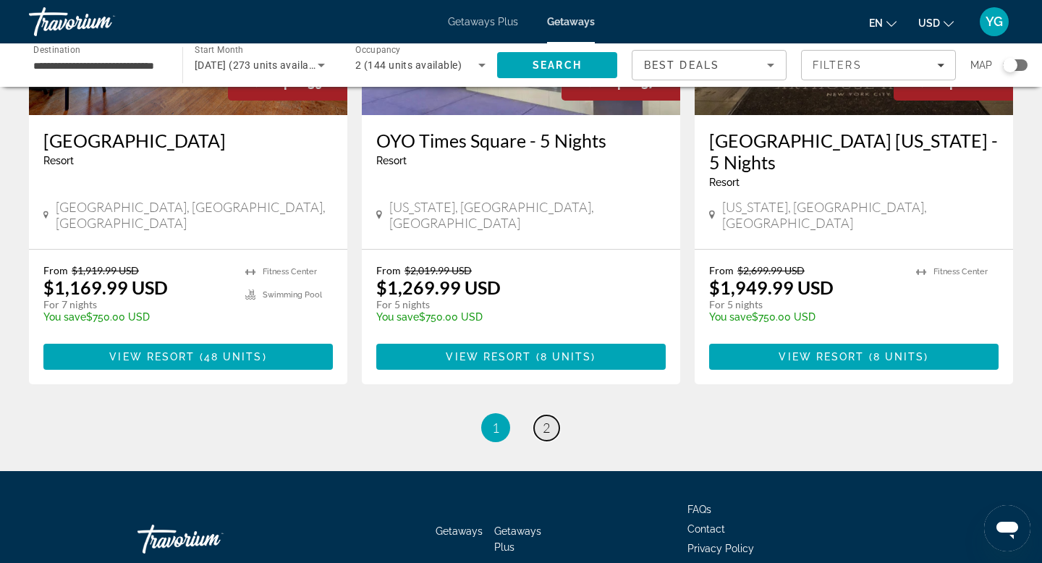
click at [543, 420] on span "2" at bounding box center [546, 428] width 7 height 16
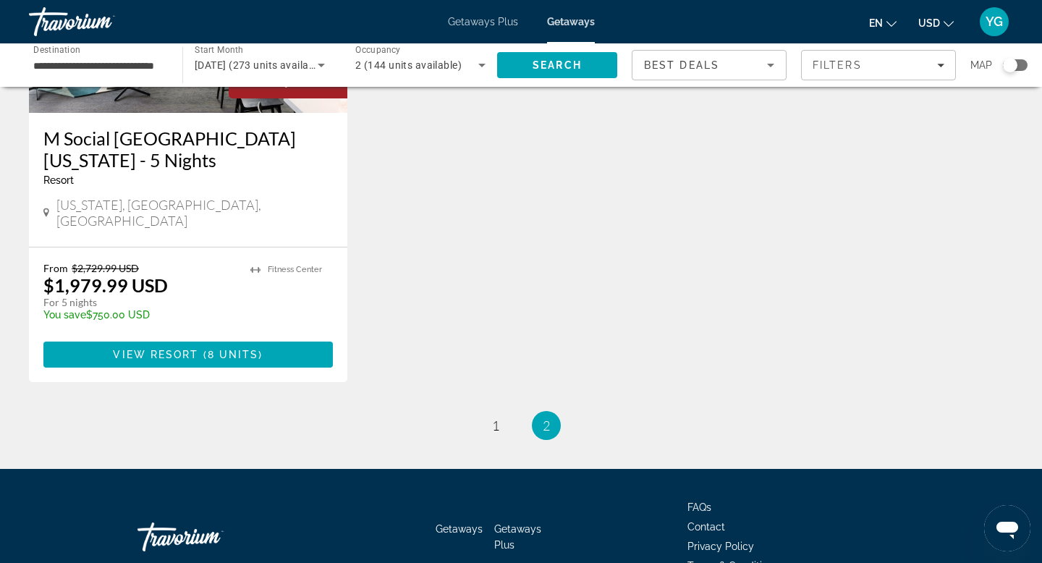
scroll to position [323, 0]
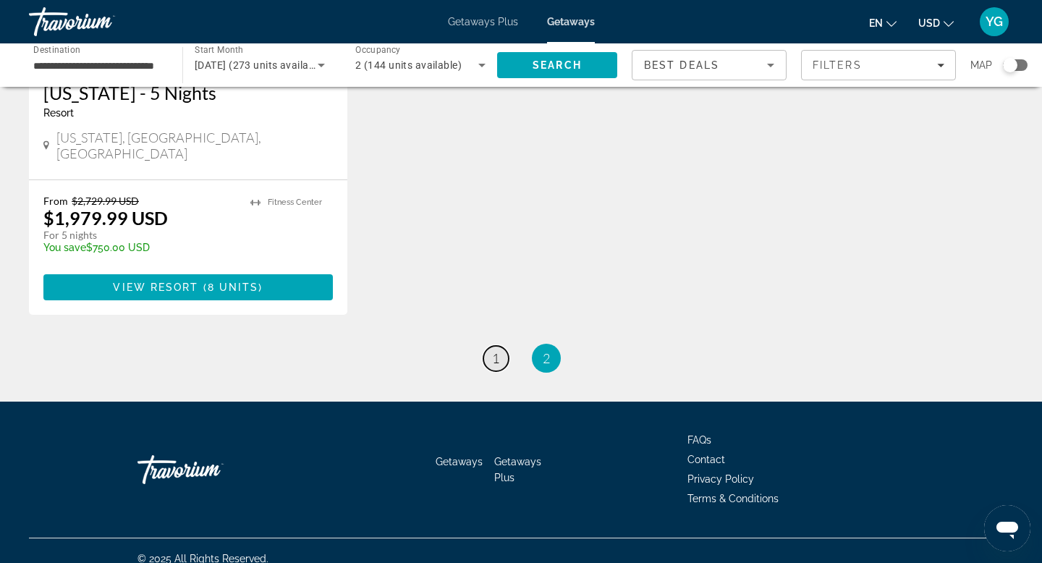
click at [504, 346] on link "page 1" at bounding box center [495, 358] width 25 height 25
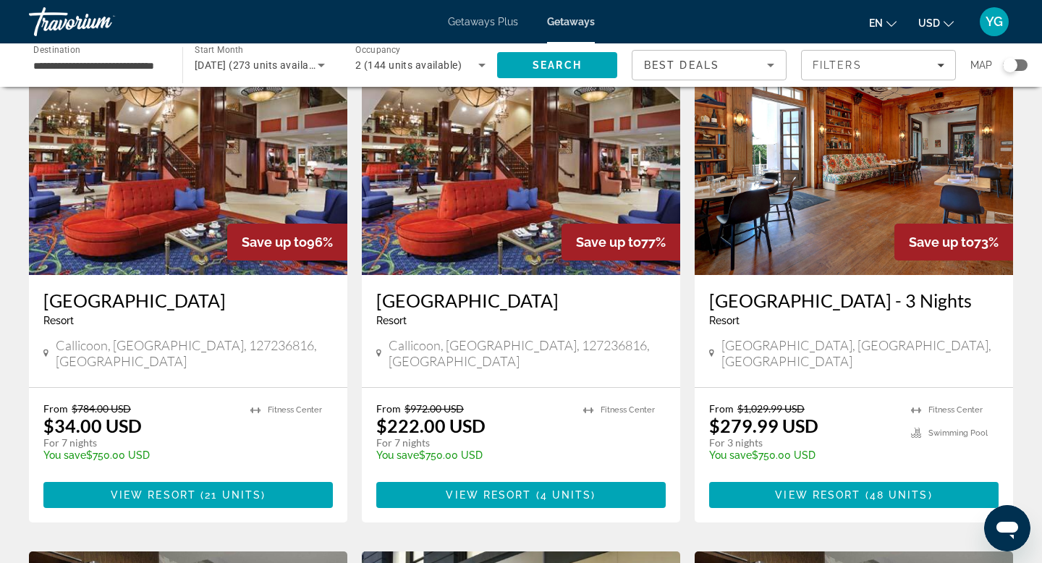
scroll to position [87, 0]
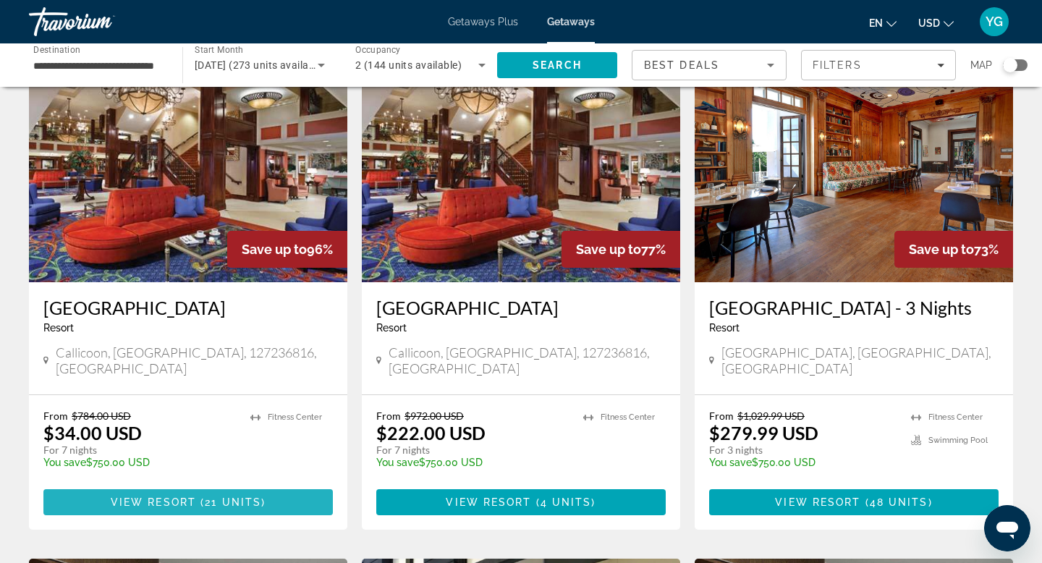
click at [197, 496] on span "Main content" at bounding box center [198, 502] width 4 height 12
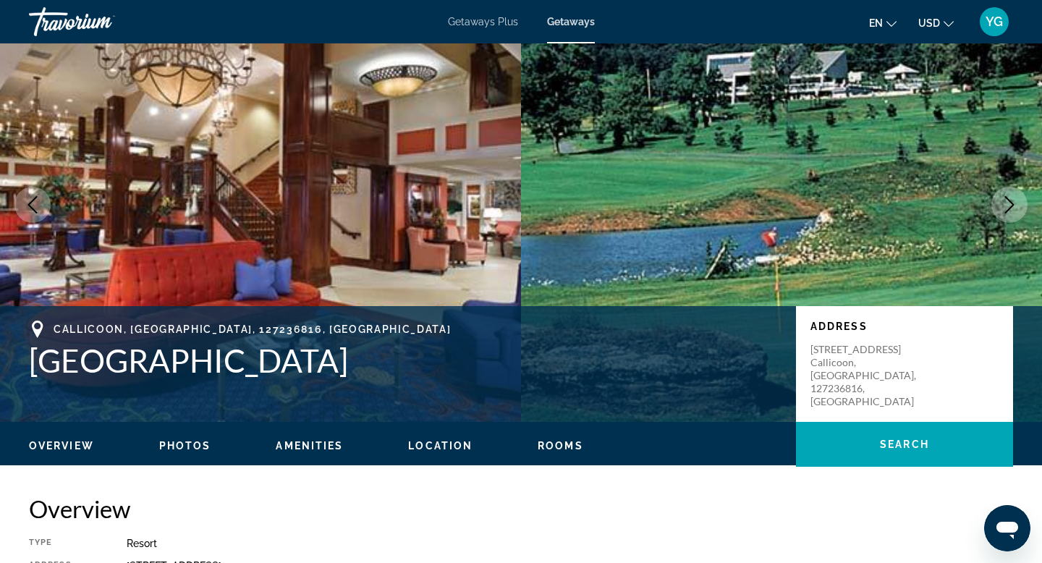
scroll to position [69, 0]
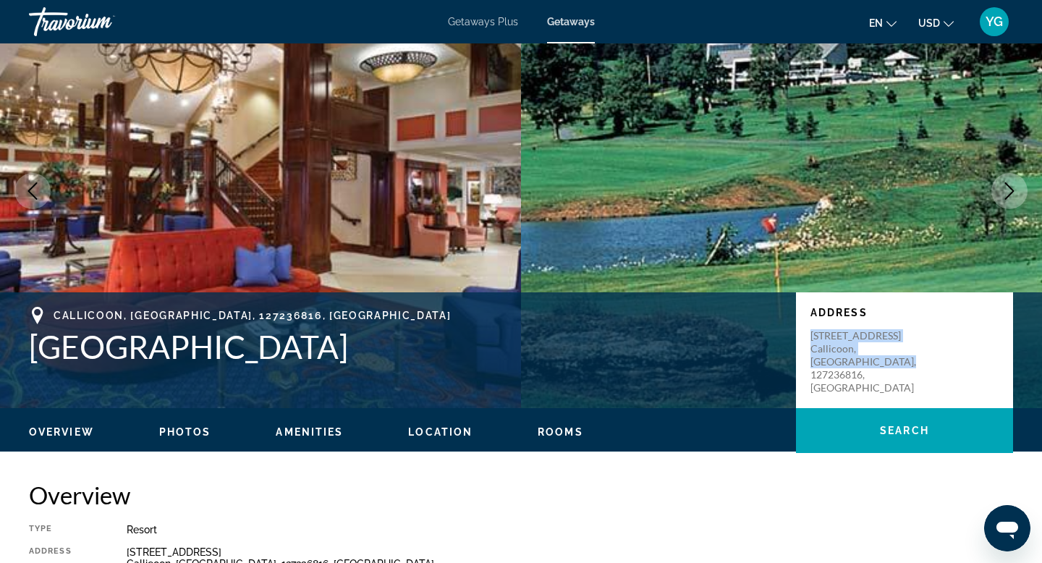
drag, startPoint x: 810, startPoint y: 336, endPoint x: 918, endPoint y: 372, distance: 113.5
click at [918, 372] on div "Address [STREET_ADDRESS]" at bounding box center [904, 350] width 217 height 116
copy p "[STREET_ADDRESS]"
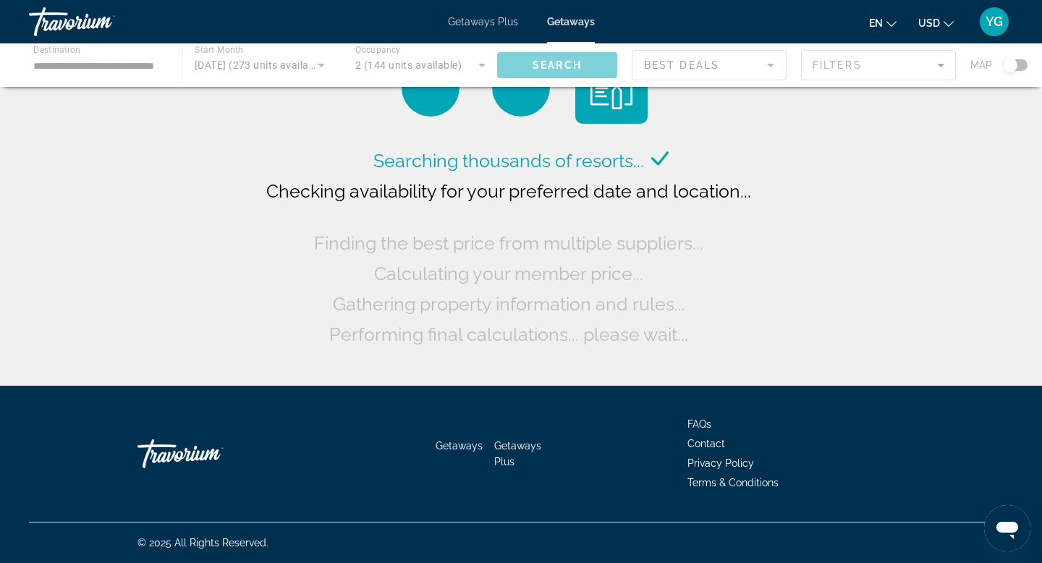
click at [484, 17] on span "Getaways Plus" at bounding box center [483, 22] width 70 height 12
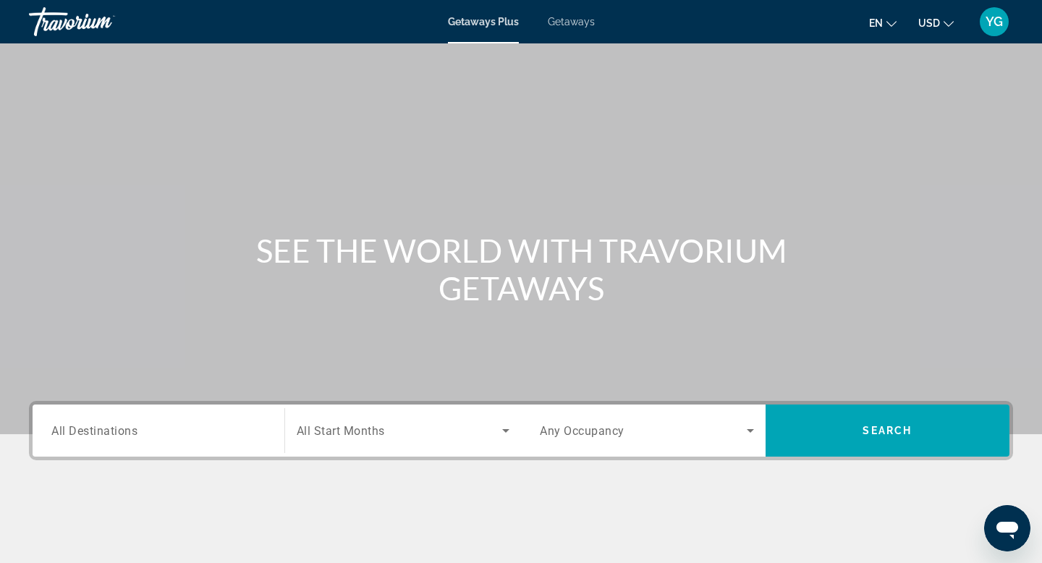
click at [127, 434] on span "All Destinations" at bounding box center [94, 430] width 86 height 14
click at [127, 434] on input "Destination All Destinations" at bounding box center [158, 430] width 214 height 17
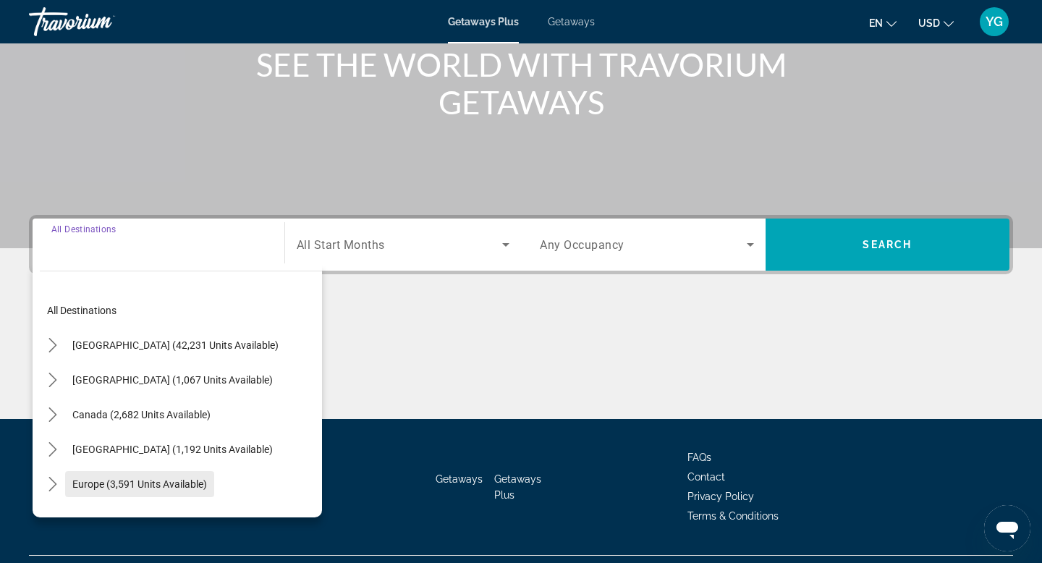
scroll to position [219, 0]
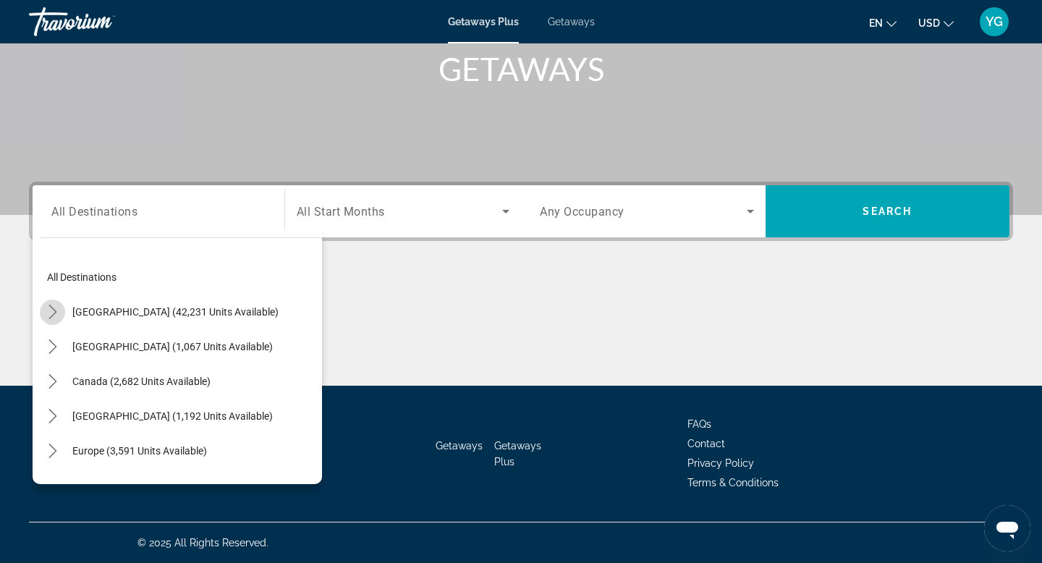
click at [47, 307] on icon "Toggle United States (42,231 units available) submenu" at bounding box center [53, 312] width 14 height 14
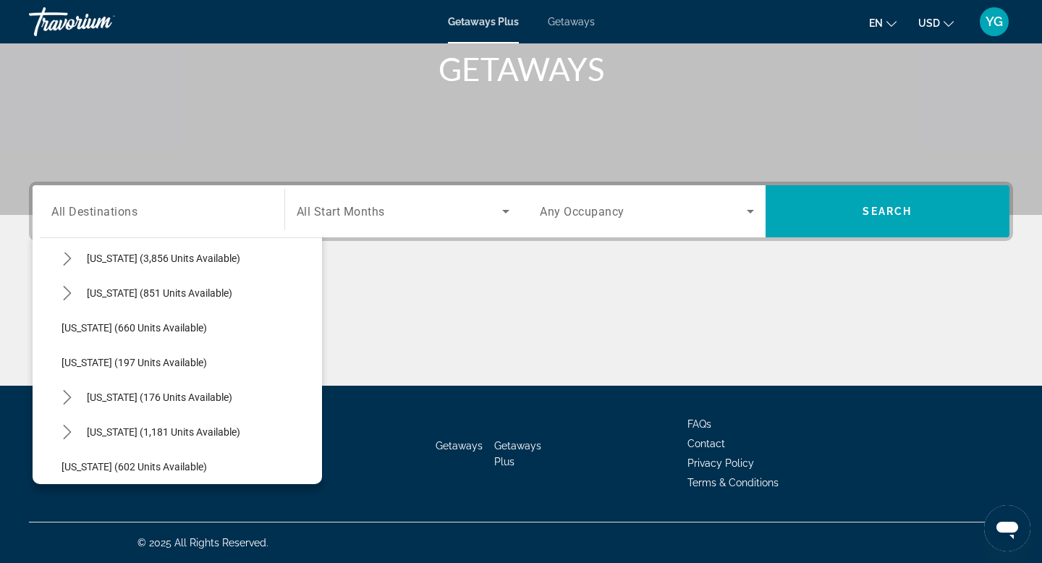
scroll to position [855, 0]
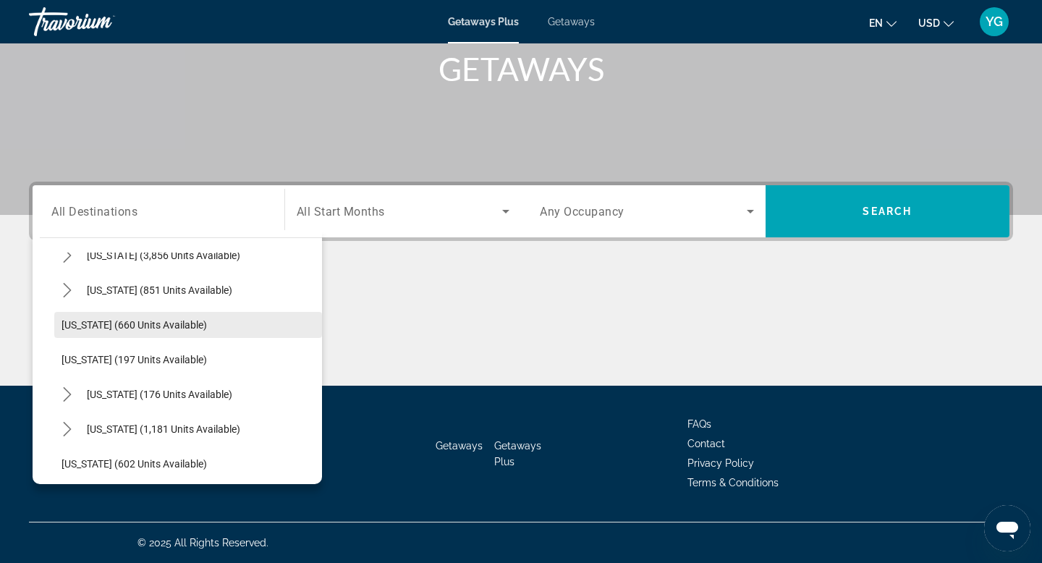
click at [130, 326] on span "[US_STATE] (660 units available)" at bounding box center [133, 325] width 145 height 12
type input "**********"
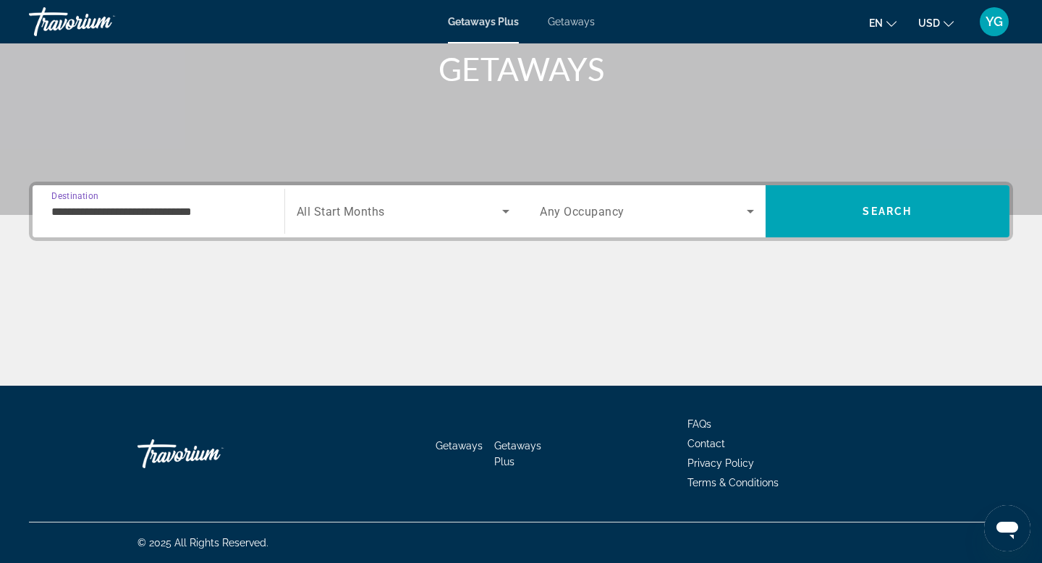
click at [411, 203] on span "Search widget" at bounding box center [400, 211] width 206 height 17
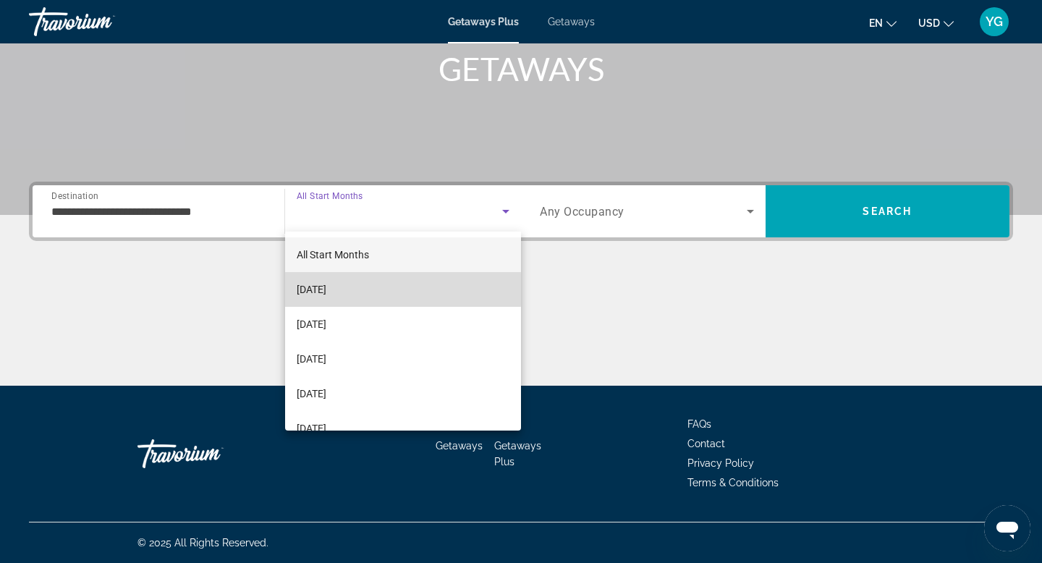
click at [326, 289] on span "[DATE]" at bounding box center [312, 289] width 30 height 17
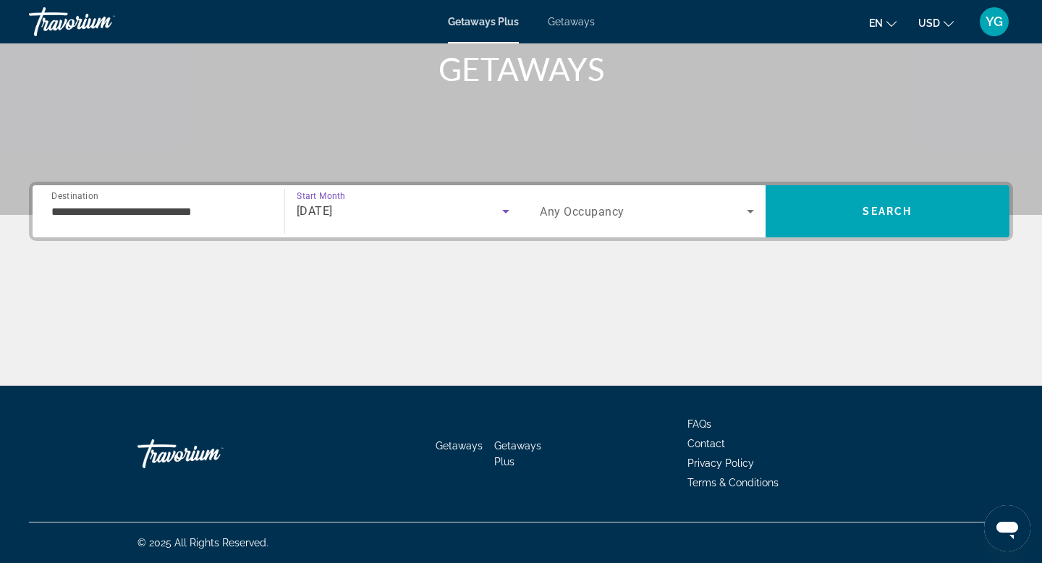
click at [705, 213] on span "Search widget" at bounding box center [643, 211] width 207 height 17
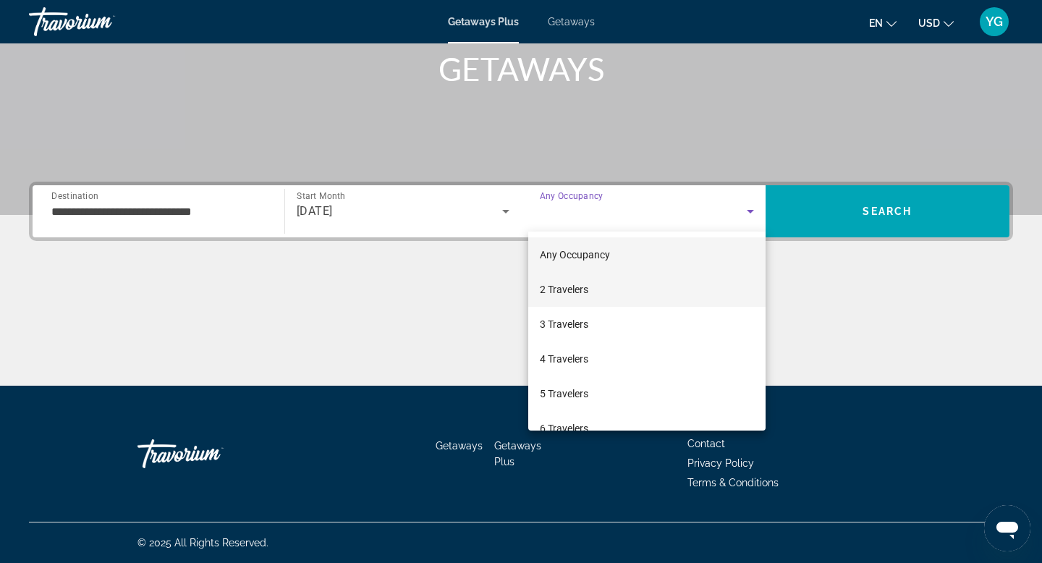
click at [547, 291] on span "2 Travelers" at bounding box center [564, 289] width 48 height 17
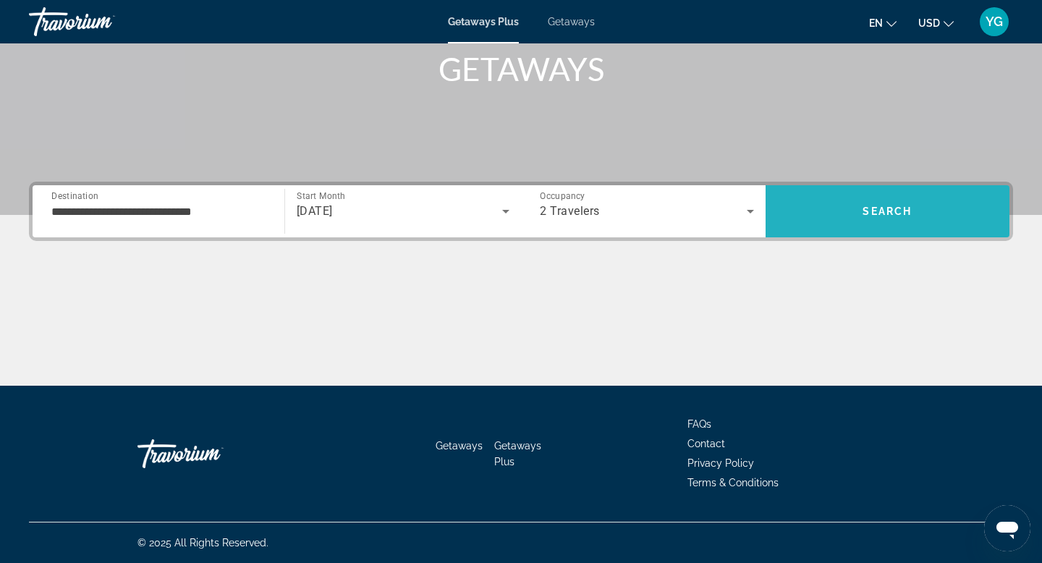
click at [862, 203] on span "Search" at bounding box center [887, 211] width 245 height 35
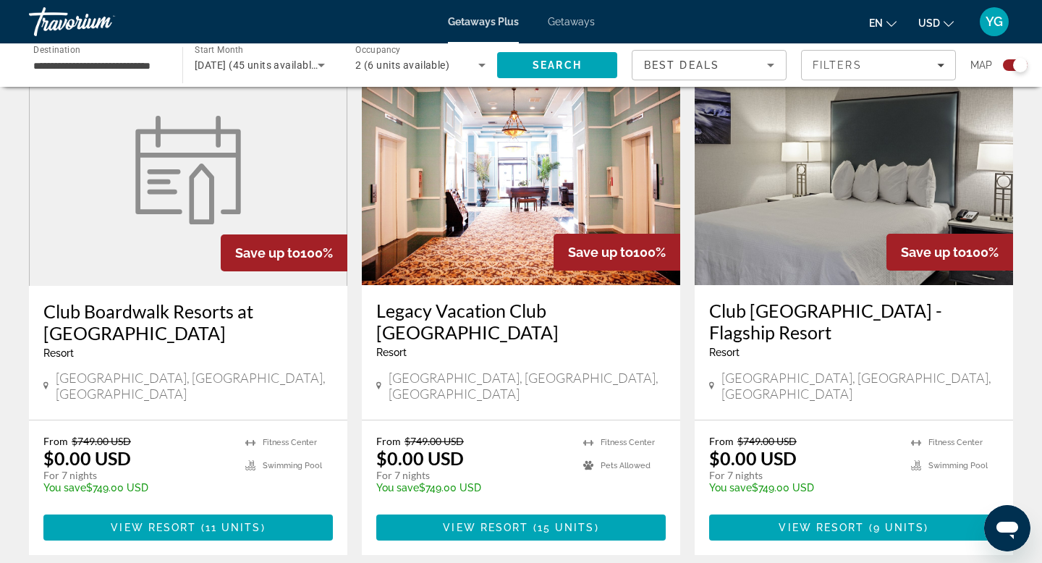
scroll to position [533, 0]
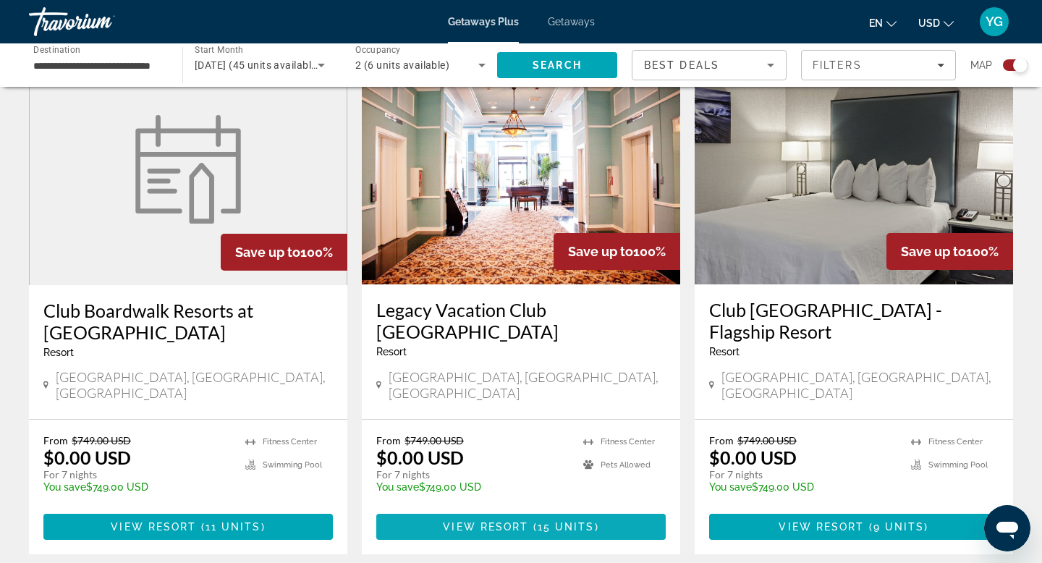
click at [532, 521] on span "( 15 units )" at bounding box center [563, 527] width 70 height 12
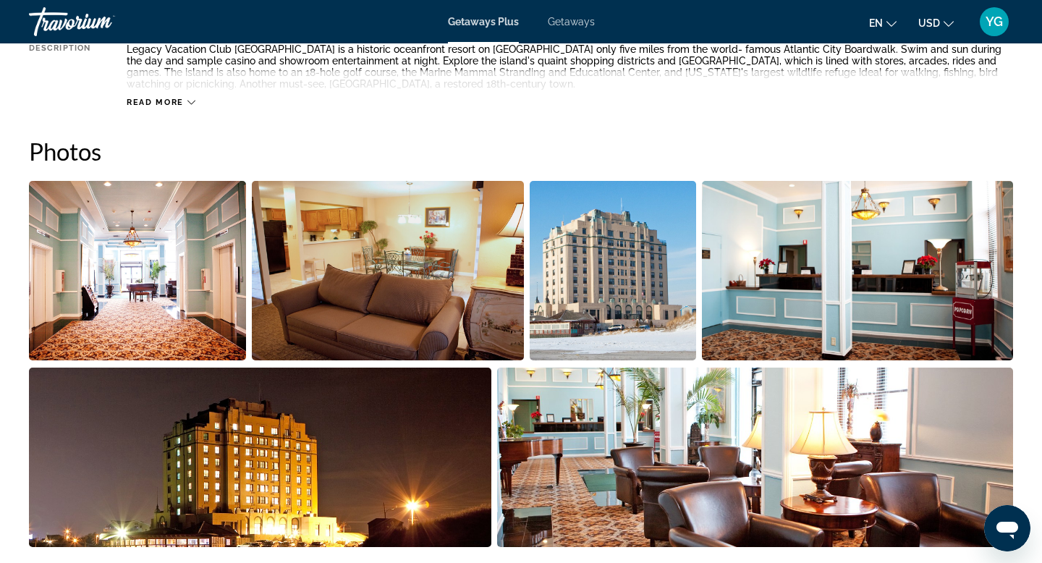
scroll to position [577, 0]
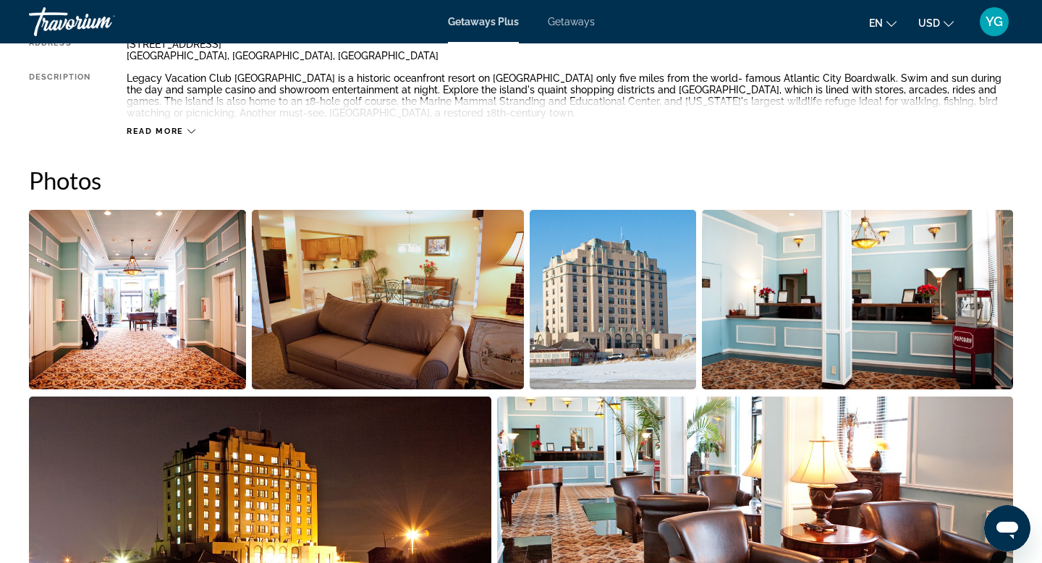
click at [185, 128] on div "Read more" at bounding box center [161, 131] width 69 height 9
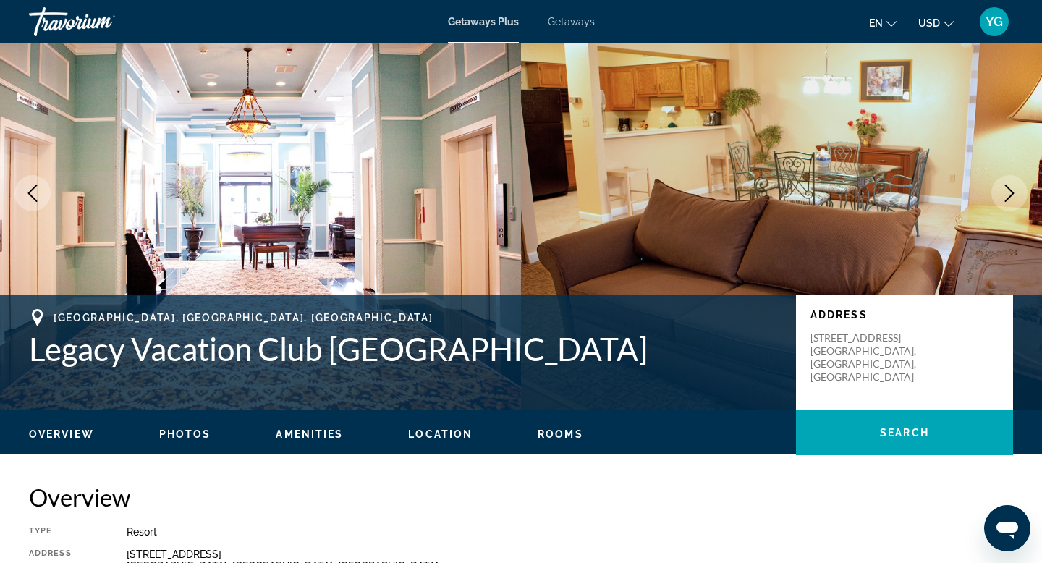
scroll to position [29, 0]
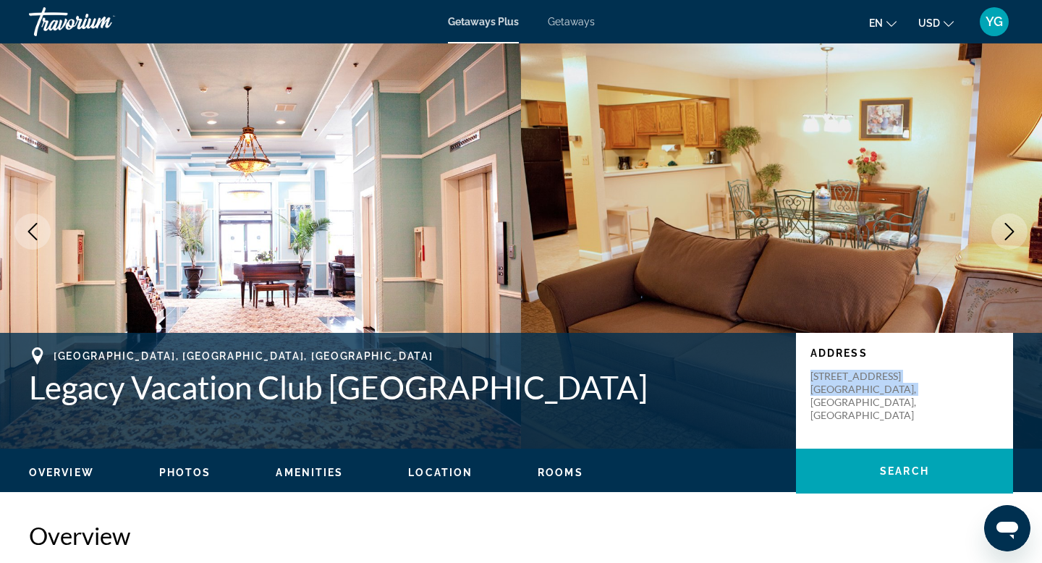
drag, startPoint x: 812, startPoint y: 376, endPoint x: 927, endPoint y: 397, distance: 117.6
click at [927, 397] on div "Address [STREET_ADDRESS]" at bounding box center [904, 391] width 217 height 116
copy p "[STREET_ADDRESS]"
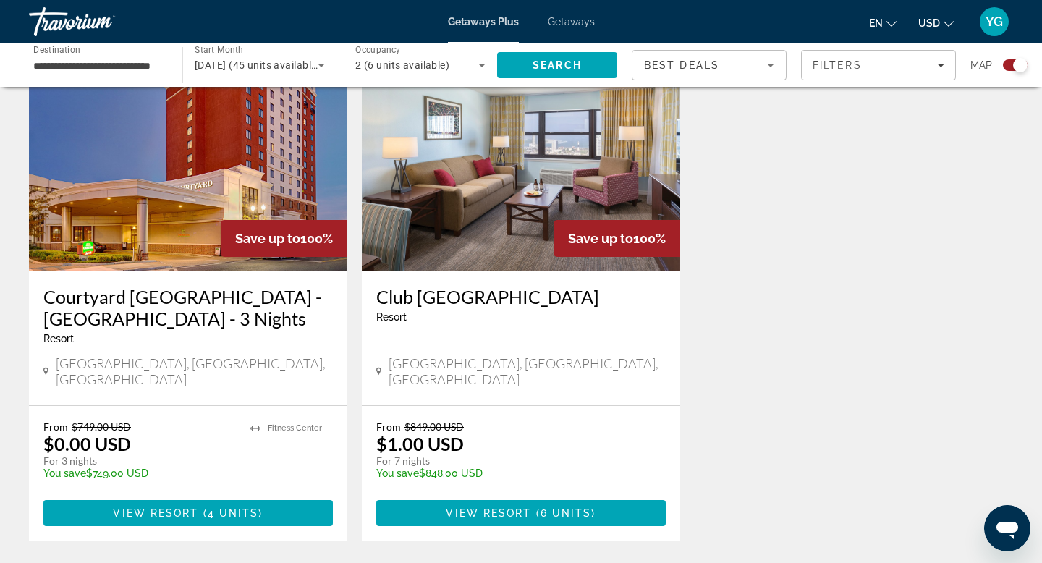
scroll to position [1077, 0]
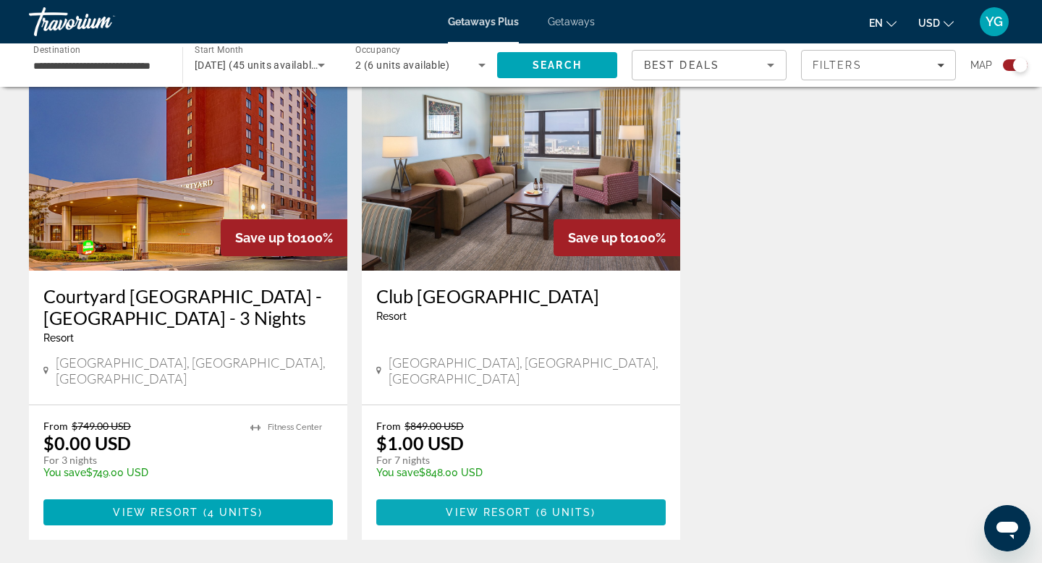
click at [550, 506] on span "6 units" at bounding box center [565, 512] width 51 height 12
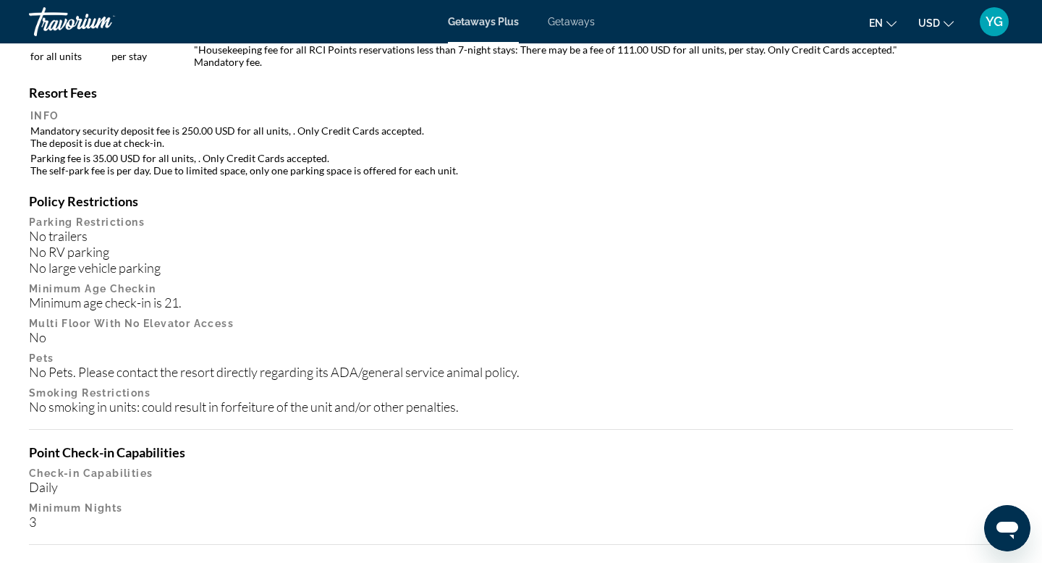
scroll to position [1340, 0]
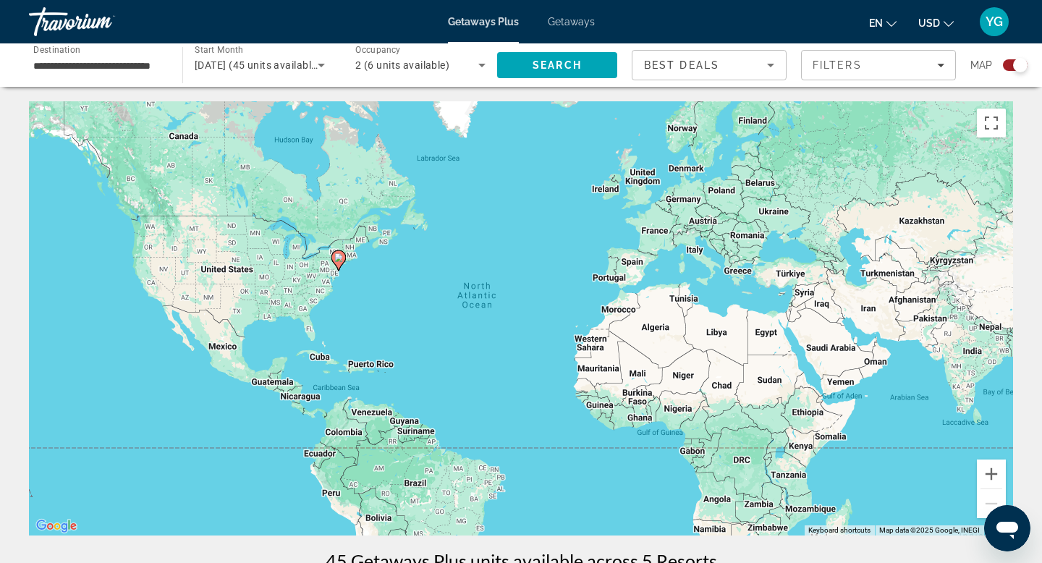
click at [122, 67] on input "**********" at bounding box center [98, 65] width 130 height 17
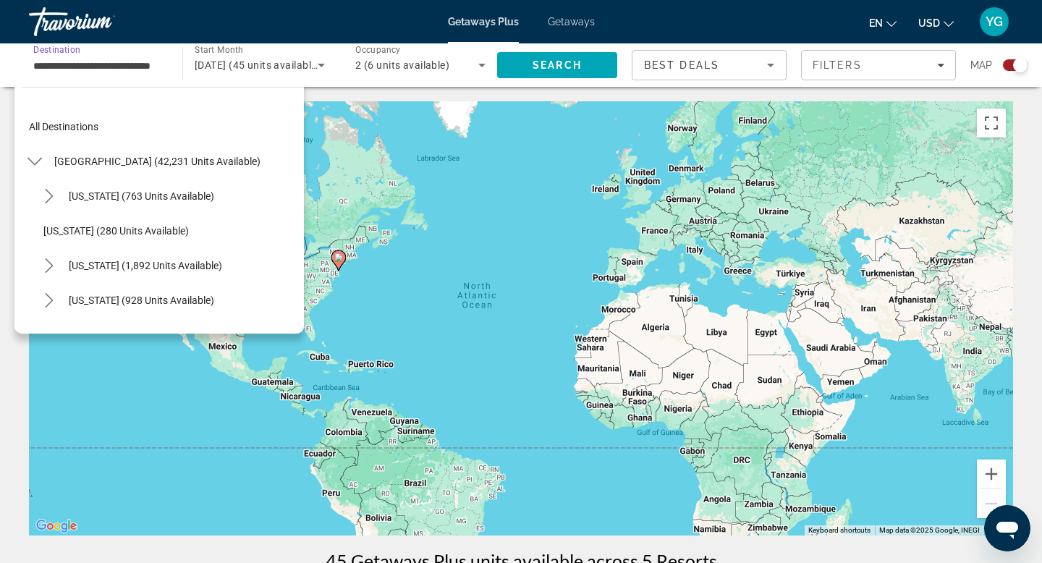
scroll to position [815, 0]
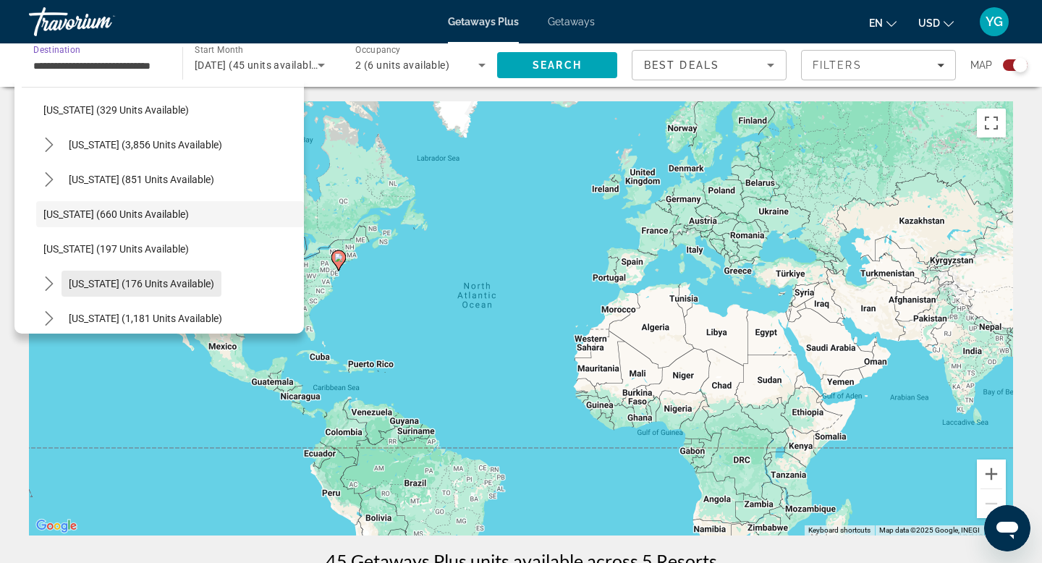
click at [88, 280] on span "[US_STATE] (176 units available)" at bounding box center [141, 284] width 145 height 12
type input "**********"
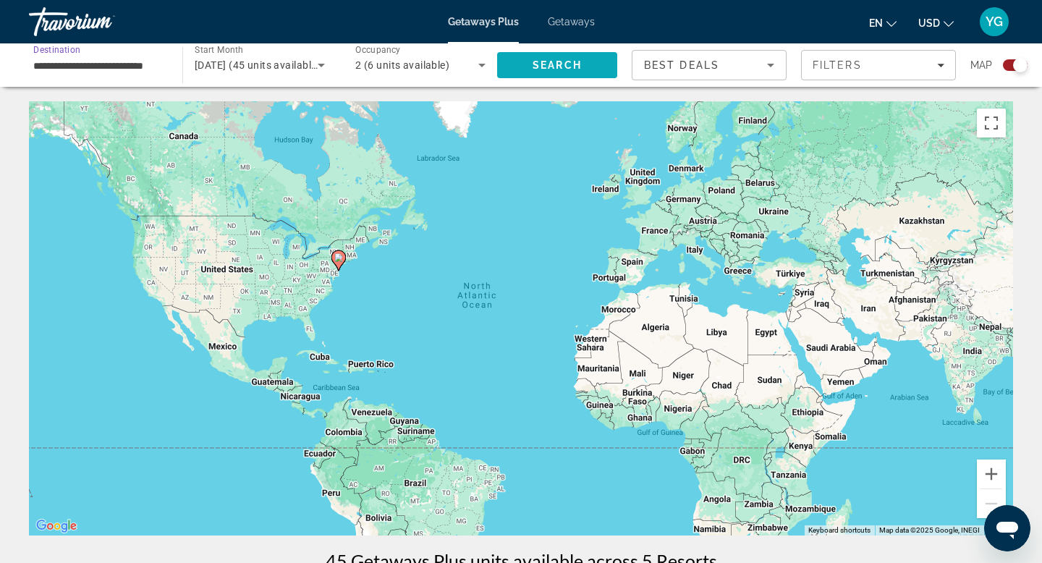
click at [558, 60] on span "Search" at bounding box center [556, 65] width 49 height 12
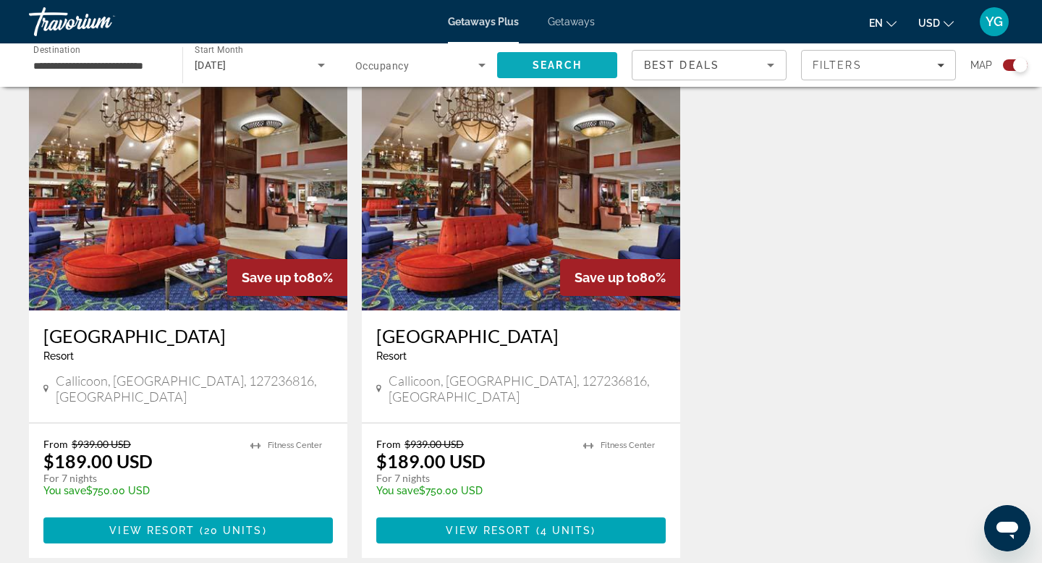
scroll to position [506, 0]
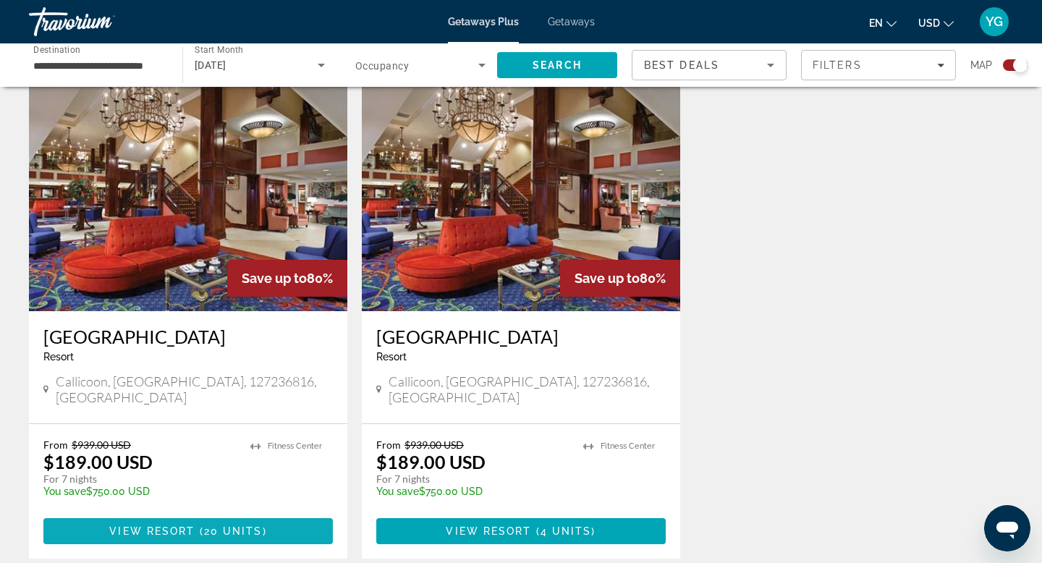
click at [239, 525] on span "20 units" at bounding box center [233, 531] width 59 height 12
